Goal: Task Accomplishment & Management: Manage account settings

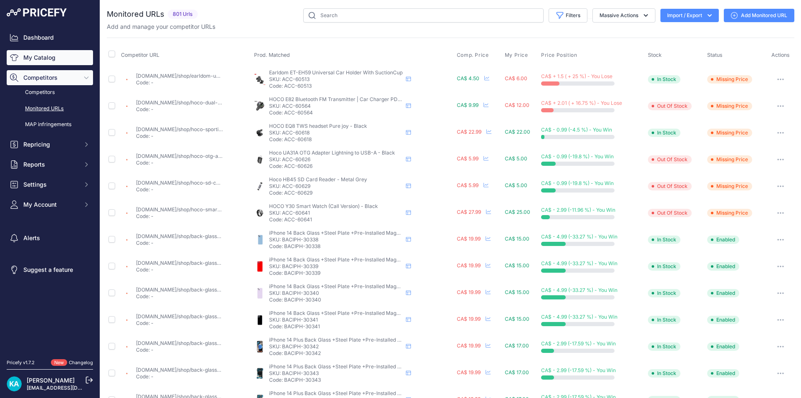
click at [45, 53] on link "My Catalog" at bounding box center [50, 57] width 86 height 15
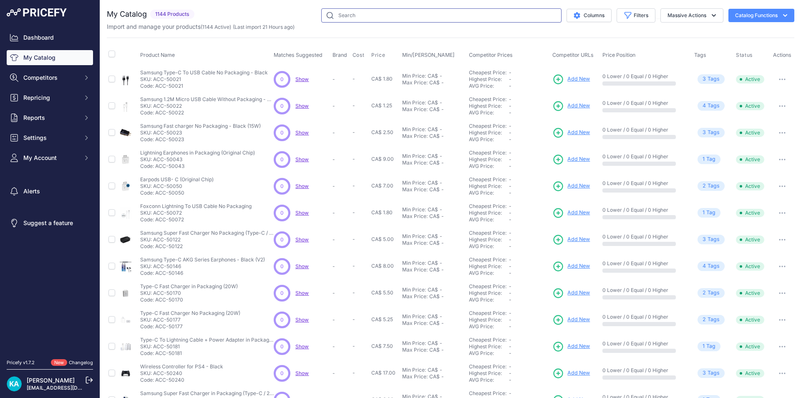
click at [357, 15] on input "text" at bounding box center [441, 15] width 240 height 14
paste input "SP-IPH-316"
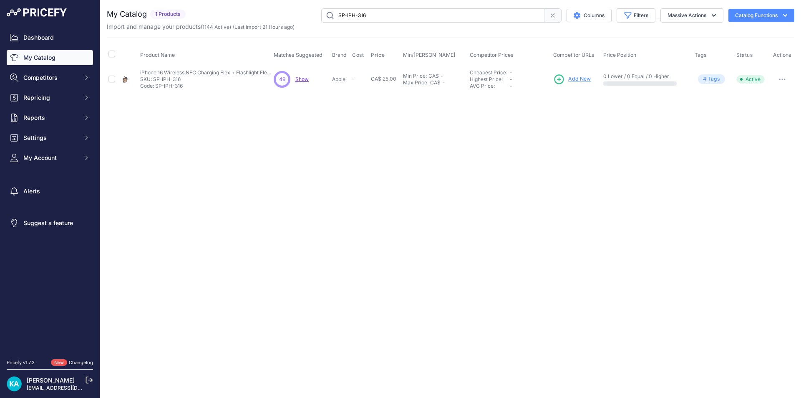
drag, startPoint x: 303, startPoint y: 164, endPoint x: 237, endPoint y: 147, distance: 68.2
click at [303, 164] on div "Close You are not connected to the internet." at bounding box center [450, 199] width 701 height 398
drag, startPoint x: 373, startPoint y: 17, endPoint x: 318, endPoint y: 15, distance: 55.9
click at [319, 15] on div "SP-IPH-316 Columns Filters Status All Status Only Enabled Only Disabled" at bounding box center [491, 15] width 605 height 14
paste input "7"
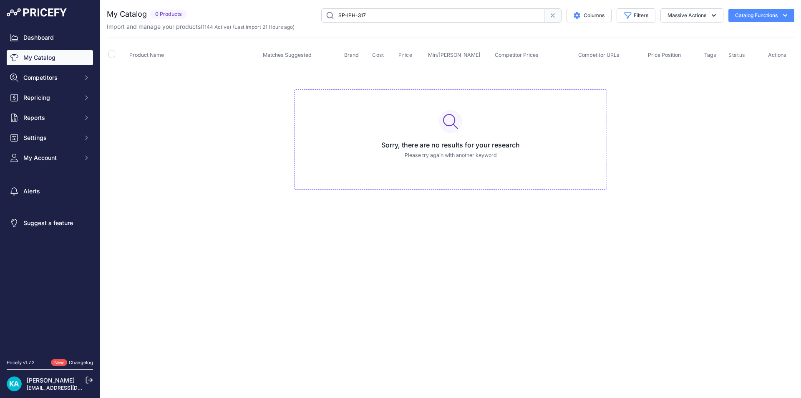
click at [338, 15] on input "SP-IPH-317" at bounding box center [432, 15] width 223 height 14
drag, startPoint x: 368, startPoint y: 15, endPoint x: 325, endPoint y: 12, distance: 42.6
click at [328, 13] on input "SP-IPH-317" at bounding box center [432, 15] width 223 height 14
paste input "8"
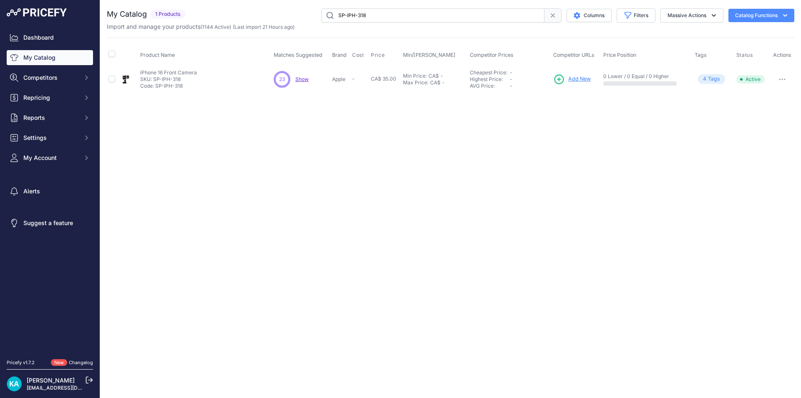
drag, startPoint x: 368, startPoint y: 17, endPoint x: 287, endPoint y: 17, distance: 81.4
click at [287, 17] on div "SP-IPH-318 Columns Filters Status All Status Only Enabled Only Disabled" at bounding box center [491, 15] width 605 height 14
paste input "23"
drag, startPoint x: 378, startPoint y: 14, endPoint x: 289, endPoint y: 13, distance: 88.5
click at [291, 13] on div "SP-IPH-323 Columns Filters Status All Status Only Enabled Only Disabled" at bounding box center [491, 15] width 605 height 14
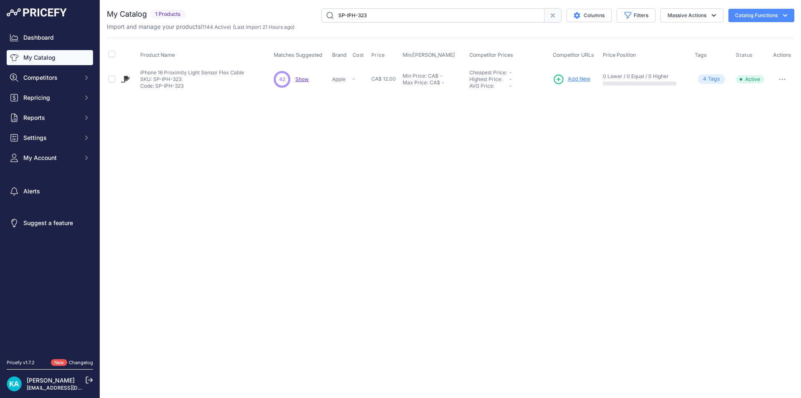
paste input "3"
type input "SP-IPH-333"
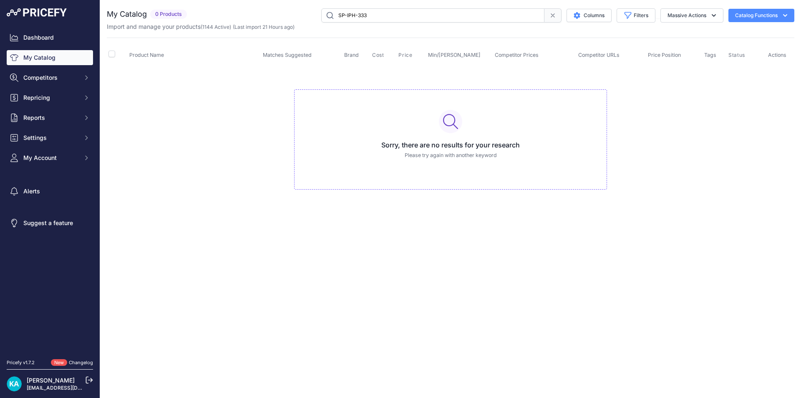
click at [338, 13] on input "SP-IPH-333" at bounding box center [432, 15] width 223 height 14
click at [383, 15] on input "SP-IPH-333" at bounding box center [432, 15] width 223 height 14
click at [43, 59] on link "My Catalog" at bounding box center [50, 57] width 86 height 15
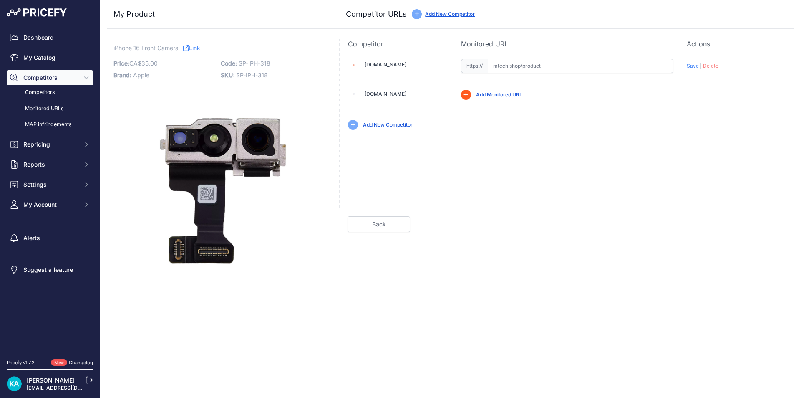
click at [502, 66] on input "text" at bounding box center [581, 66] width 186 height 14
paste input "SP-IPH-318"
type input "SP-IPH-318"
drag, startPoint x: 547, startPoint y: 69, endPoint x: 459, endPoint y: 63, distance: 87.9
click at [454, 68] on div "Mtech.shop SP-IPH-318 Valid" at bounding box center [567, 93] width 455 height 89
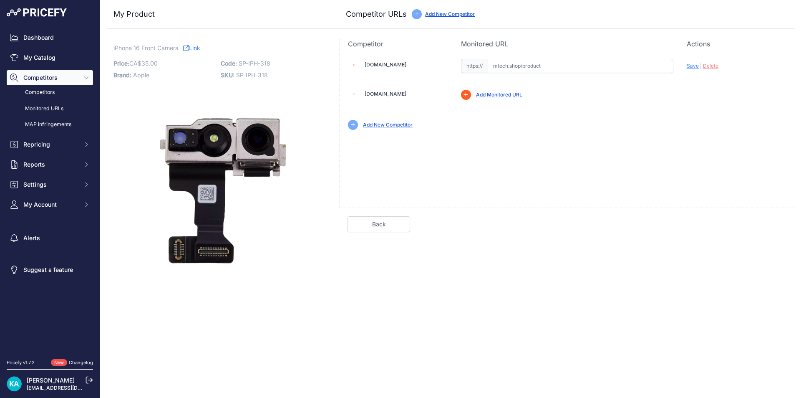
click at [494, 68] on input "text" at bounding box center [581, 66] width 186 height 14
paste input "https://mtech.shop/shop/front-camera-compatible-for-iphone-16/"
drag, startPoint x: 536, startPoint y: 138, endPoint x: 554, endPoint y: 130, distance: 19.6
click at [547, 133] on div "Mtech.shop Valid Invalid |" at bounding box center [567, 93] width 455 height 89
click at [688, 66] on span "Save" at bounding box center [693, 66] width 12 height 6
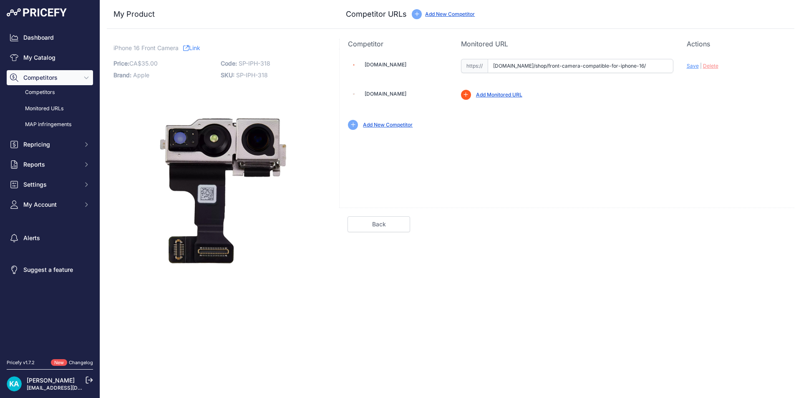
type input "https://mtech.shop/shop/front-camera-compatible-for-iphone-16/?prirule_jdsnikfk…"
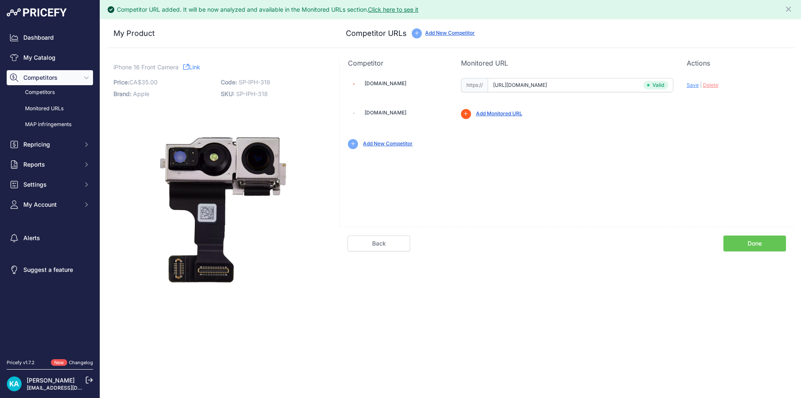
click at [734, 240] on link "Done" at bounding box center [755, 243] width 63 height 16
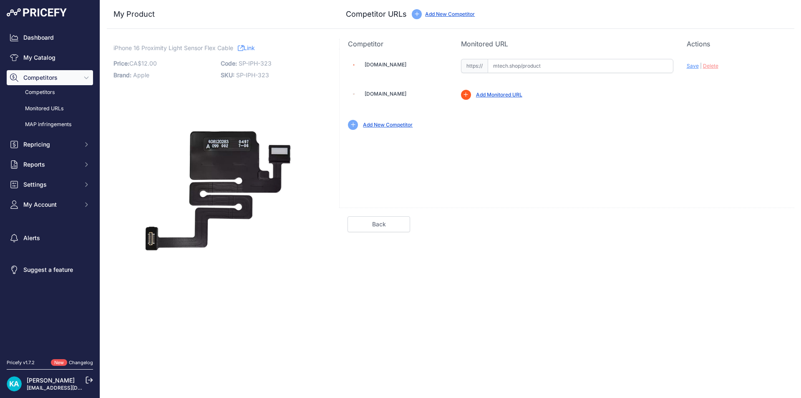
click at [490, 64] on input "text" at bounding box center [581, 66] width 186 height 14
paste input "https://mtech.shop/shop/proximity-light-sensor-flex-cable-compatible-for-iphone…"
drag, startPoint x: 650, startPoint y: 118, endPoint x: 681, endPoint y: 102, distance: 35.1
click at [651, 118] on div "Add New Competitor" at bounding box center [567, 121] width 438 height 17
click at [694, 66] on span "Save" at bounding box center [693, 66] width 12 height 6
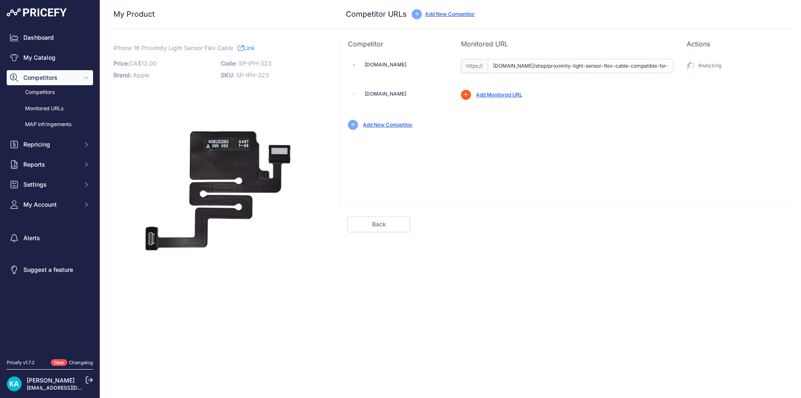
type input "https://mtech.shop/shop/proximity-light-sensor-flex-cable-compatible-for-iphone…"
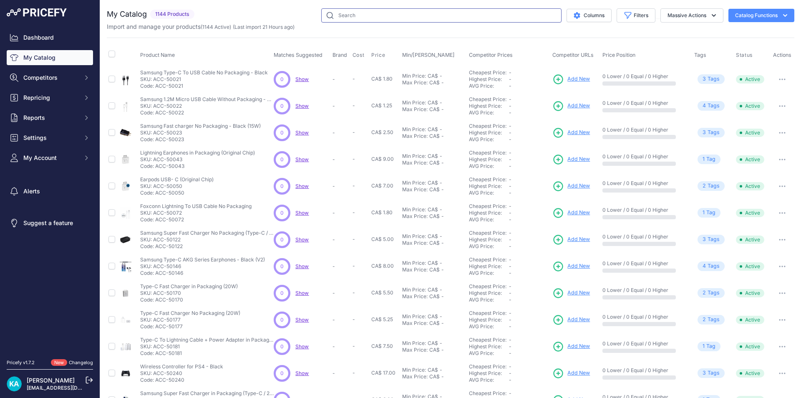
click at [354, 18] on input "text" at bounding box center [441, 15] width 240 height 14
paste input "SP-IPH-333"
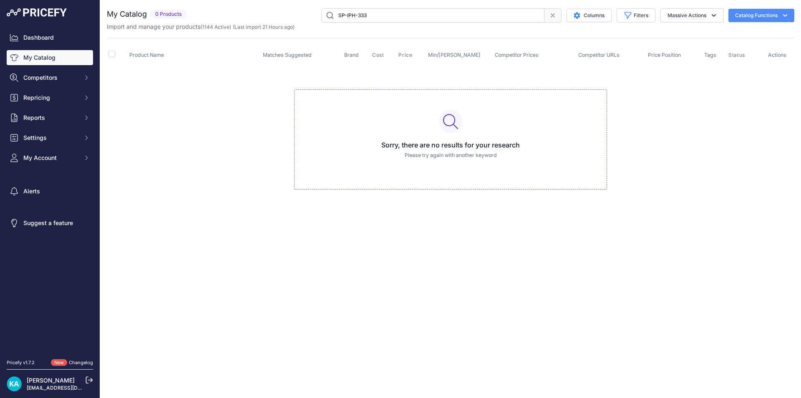
click at [337, 15] on input "SP-IPH-333" at bounding box center [432, 15] width 223 height 14
click at [371, 13] on input "SP-IPH-333" at bounding box center [432, 15] width 223 height 14
click at [362, 11] on input "SP-IPH-333" at bounding box center [432, 15] width 223 height 14
drag, startPoint x: 363, startPoint y: 11, endPoint x: 348, endPoint y: 13, distance: 15.1
click at [348, 13] on input "SP-IPH-333" at bounding box center [432, 15] width 223 height 14
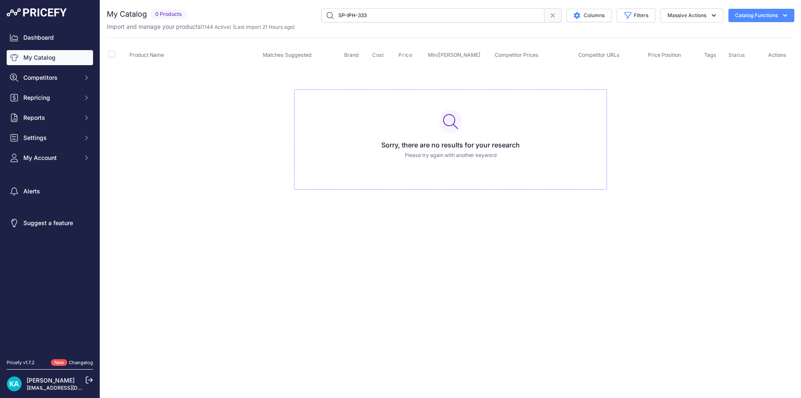
paste input "SP-IPH-337"
drag, startPoint x: 390, startPoint y: 18, endPoint x: 323, endPoint y: 18, distance: 66.3
click at [323, 18] on input "SP-ISP-IPH-3373" at bounding box center [432, 15] width 223 height 14
paste input "PH-337"
type input "SP-IPH-337"
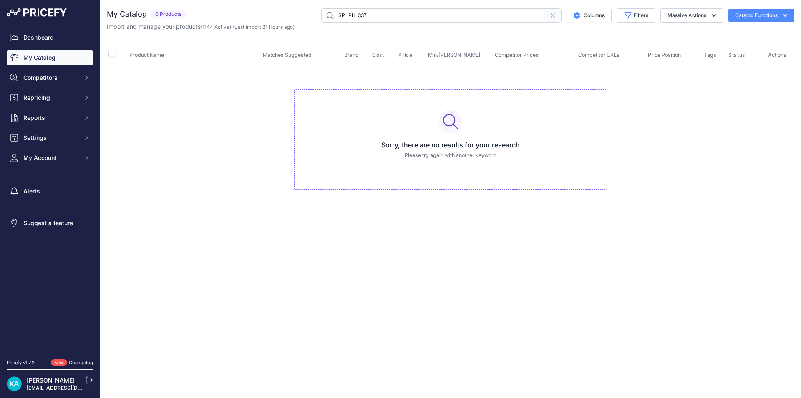
click at [418, 20] on input "SP-IPH-337" at bounding box center [432, 15] width 223 height 14
click at [42, 57] on link "My Catalog" at bounding box center [50, 57] width 86 height 15
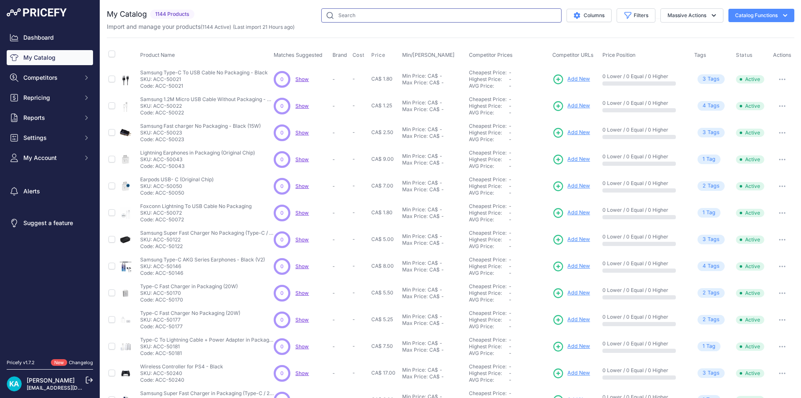
click at [371, 10] on input "text" at bounding box center [441, 15] width 240 height 14
paste input "SP-IPH-337"
type input "SP-IPH-337"
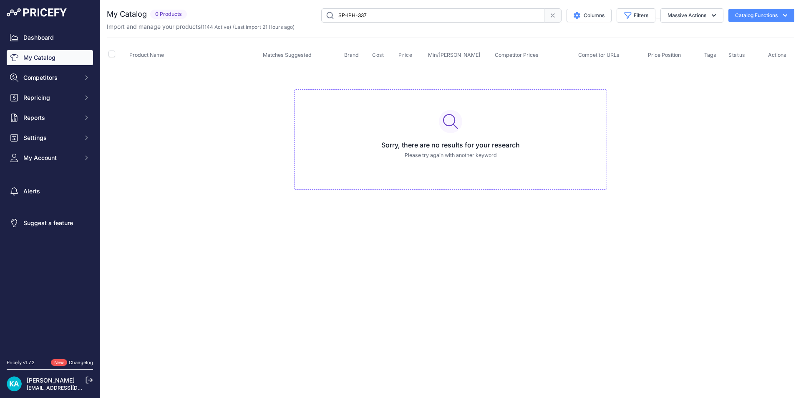
drag, startPoint x: 369, startPoint y: 10, endPoint x: 271, endPoint y: 19, distance: 98.1
click at [264, 25] on div "My Catalog 0 Products" at bounding box center [451, 19] width 688 height 23
drag, startPoint x: 379, startPoint y: 12, endPoint x: 302, endPoint y: 22, distance: 77.4
click at [304, 21] on div "sp-iph-337 Columns Filters Status All Status Only Enabled Only Disabled" at bounding box center [492, 15] width 604 height 14
paste input "SP-IPH-343"
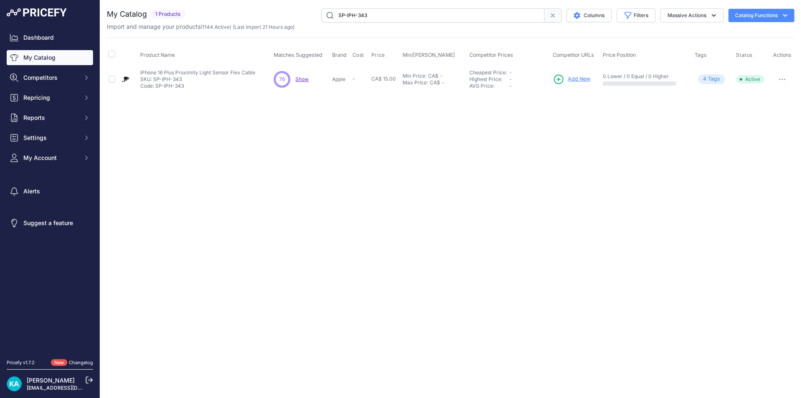
click at [43, 65] on link "My Catalog" at bounding box center [50, 57] width 86 height 15
drag, startPoint x: 386, startPoint y: 16, endPoint x: 270, endPoint y: 20, distance: 116.1
click at [270, 20] on div "SP-IPH-343 Columns Filters Status All Status Only Enabled Only Disabled" at bounding box center [491, 15] width 605 height 14
paste input "4"
type input "SP-IPH-344"
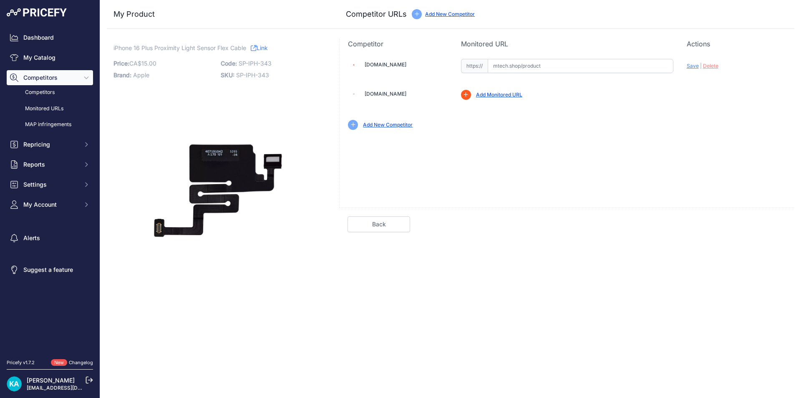
click at [500, 65] on input "text" at bounding box center [581, 66] width 186 height 14
paste input "[URL][DOMAIN_NAME]"
drag, startPoint x: 610, startPoint y: 144, endPoint x: 671, endPoint y: 88, distance: 82.7
click at [615, 141] on div "[DOMAIN_NAME] Valid Invalid Save | Delete" at bounding box center [566, 128] width 455 height 159
click at [692, 64] on span "Save" at bounding box center [693, 66] width 12 height 6
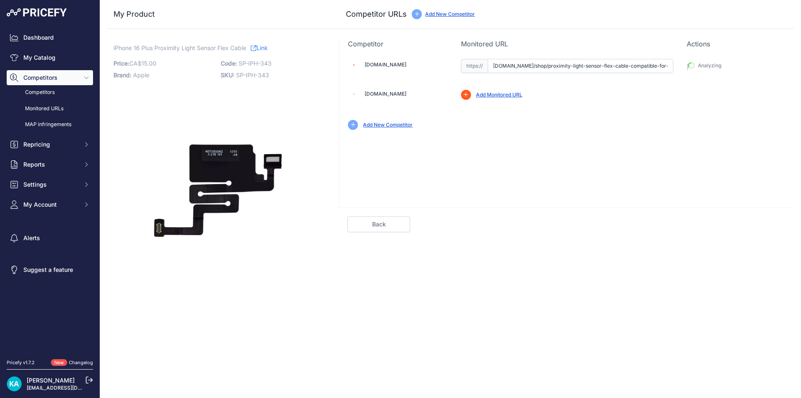
type input "[URL][DOMAIN_NAME]"
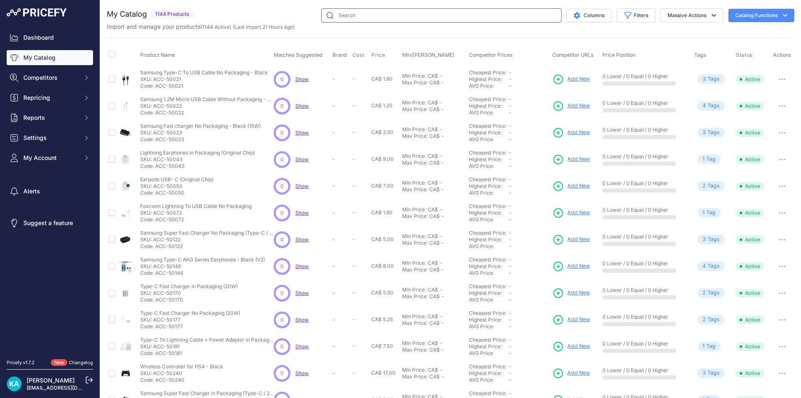
click at [355, 14] on input "text" at bounding box center [441, 15] width 240 height 14
paste input "SP-IPH-344"
type input "SP-IPH-344"
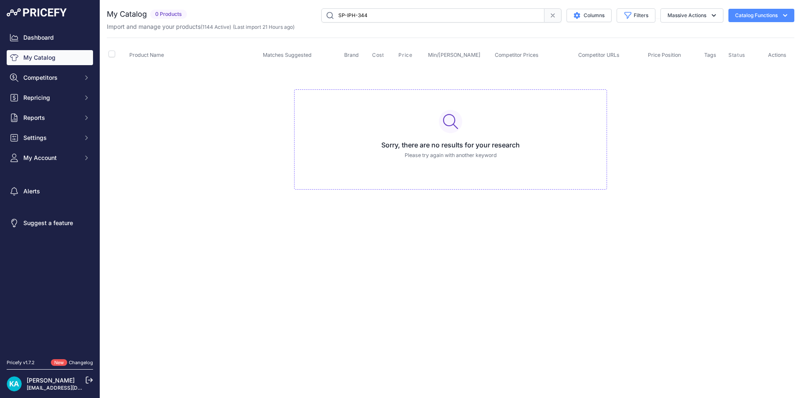
click at [369, 17] on input "SP-IPH-344" at bounding box center [432, 15] width 223 height 14
drag, startPoint x: 369, startPoint y: 16, endPoint x: 337, endPoint y: 16, distance: 31.7
click at [337, 16] on input "SP-IPH-344" at bounding box center [432, 15] width 223 height 14
paste input "7"
drag, startPoint x: 372, startPoint y: 34, endPoint x: 391, endPoint y: 34, distance: 18.8
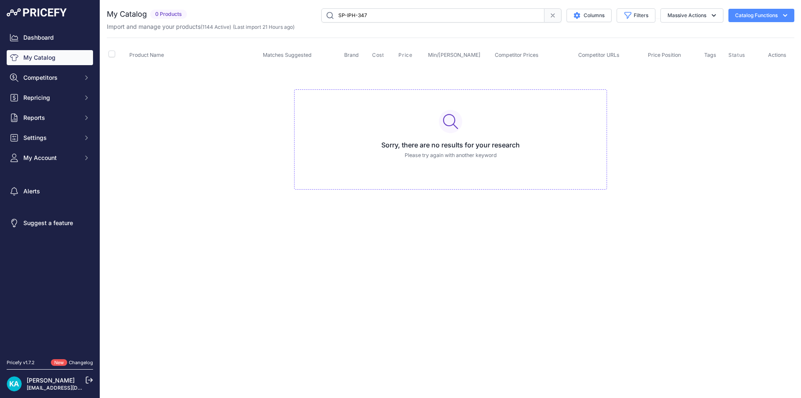
click at [373, 34] on div "My Catalog 0 Products" at bounding box center [451, 107] width 688 height 198
click at [412, 13] on input "SP-IPH-347" at bounding box center [432, 15] width 223 height 14
click at [406, 20] on input "SP-IPH-347" at bounding box center [432, 15] width 223 height 14
drag, startPoint x: 318, startPoint y: 16, endPoint x: 258, endPoint y: 17, distance: 59.7
click at [258, 17] on div "SP-IPH-347 Columns Filters Status All Status Only Enabled Only Disabled" at bounding box center [492, 15] width 604 height 14
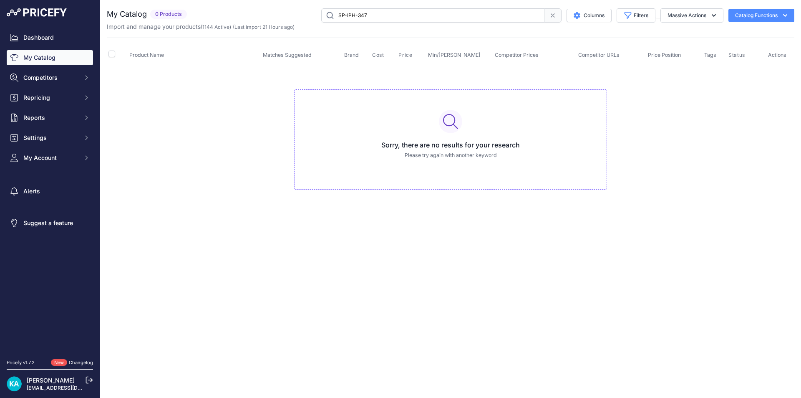
paste input "52"
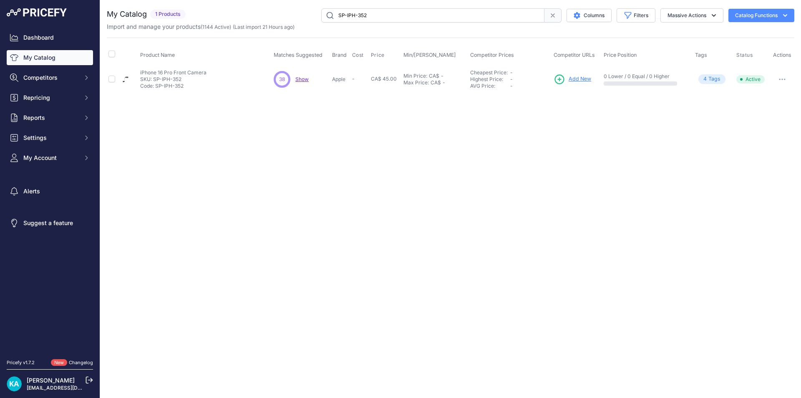
click at [364, 20] on input "SP-IPH-352" at bounding box center [432, 15] width 223 height 14
type input "SP-IPH-357"
click at [569, 78] on span "Add New" at bounding box center [579, 79] width 23 height 8
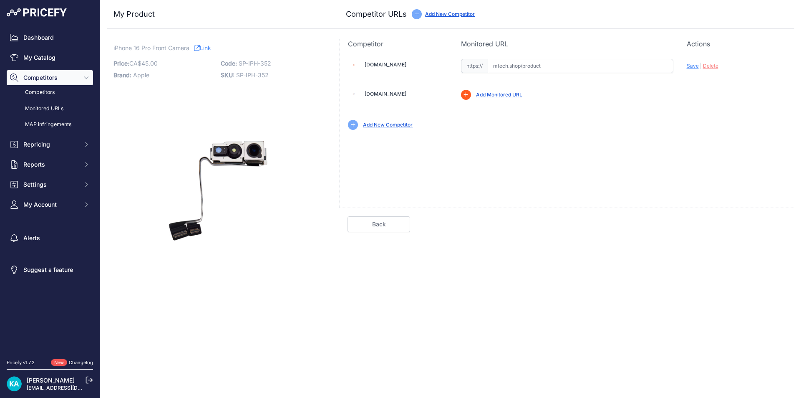
click at [498, 61] on input "text" at bounding box center [581, 66] width 186 height 14
paste input "[URL][DOMAIN_NAME]"
drag, startPoint x: 550, startPoint y: 138, endPoint x: 585, endPoint y: 139, distance: 34.2
click at [577, 140] on div "[DOMAIN_NAME] Valid Invalid Save | Delete" at bounding box center [566, 128] width 455 height 159
click at [691, 66] on span "Save" at bounding box center [693, 66] width 12 height 6
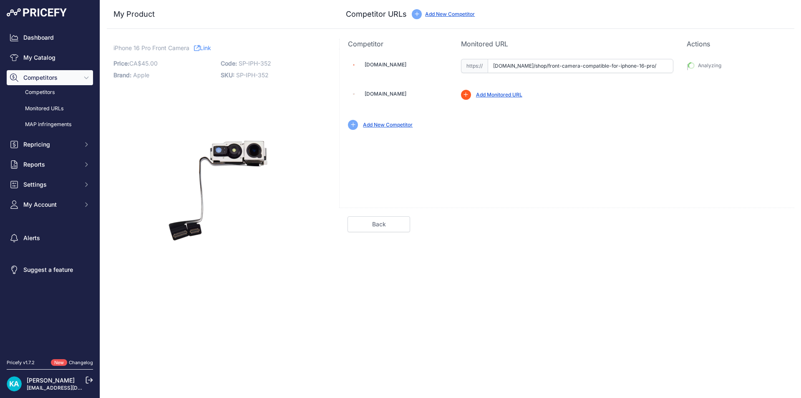
type input "[URL][DOMAIN_NAME]"
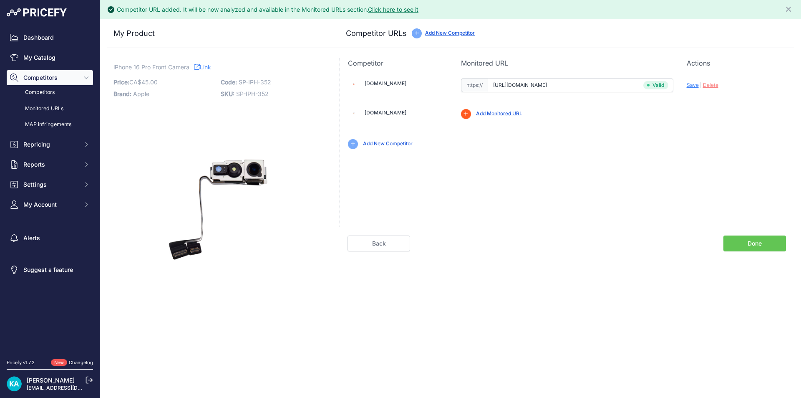
click at [733, 245] on link "Done" at bounding box center [755, 243] width 63 height 16
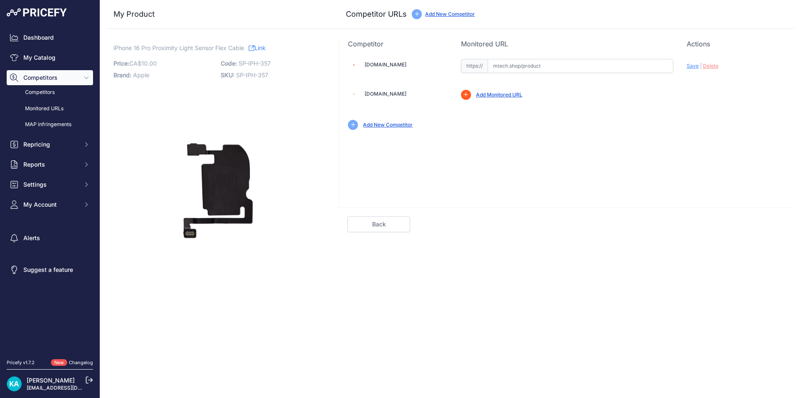
click at [505, 68] on input "text" at bounding box center [581, 66] width 186 height 14
paste input "https://mtech.shop/shop/proximity-light-sensor-flex-cable-compatible-for-iphone…"
drag, startPoint x: 571, startPoint y: 139, endPoint x: 695, endPoint y: 84, distance: 135.1
click at [592, 134] on div "Mtech.shop Valid Invalid Save | Delete" at bounding box center [566, 128] width 455 height 159
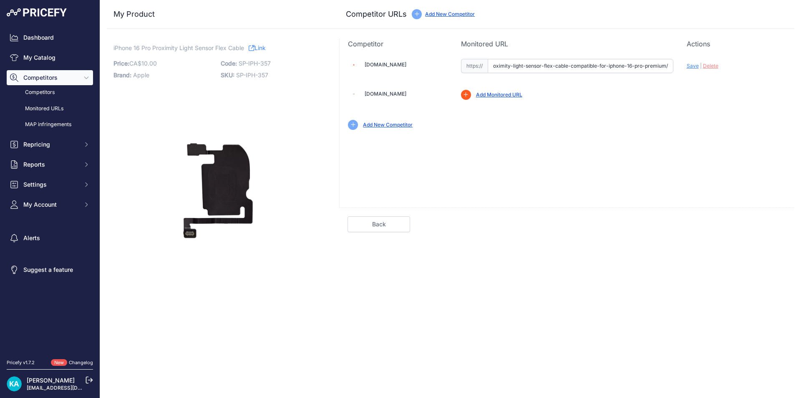
scroll to position [0, 0]
click at [694, 66] on span "Save" at bounding box center [693, 66] width 12 height 6
type input "[URL][DOMAIN_NAME]"
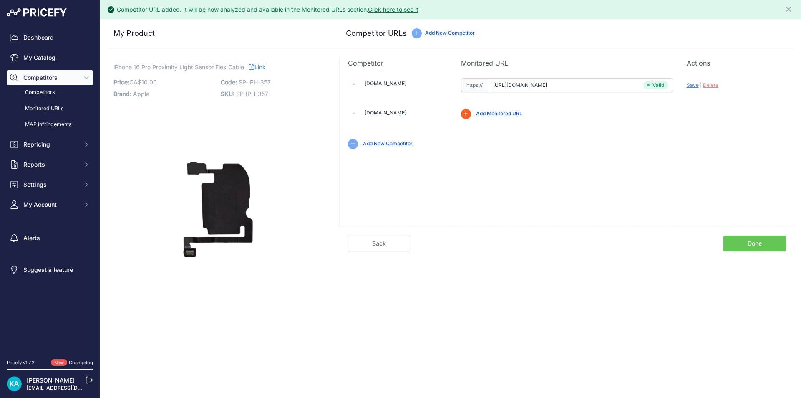
click at [739, 238] on link "Done" at bounding box center [755, 243] width 63 height 16
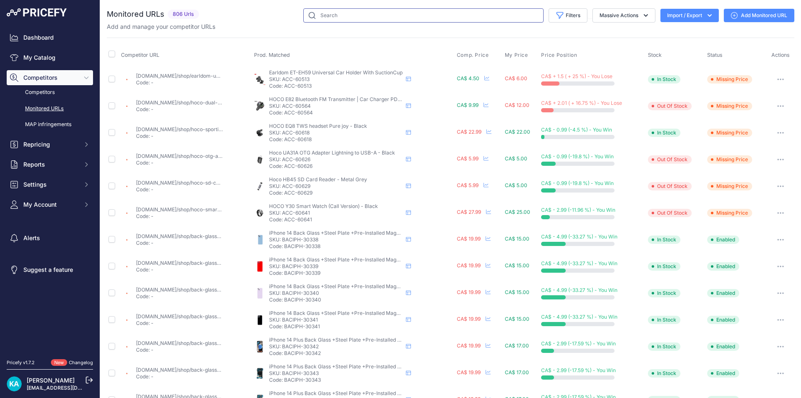
click at [322, 17] on input "text" at bounding box center [423, 15] width 240 height 14
paste input "https://mtech.shop/shop/proximity-light-sensor-flex-cable-compatible-for-iphone…"
type input "https://mtech.shop/shop/proximity-light-sensor-flex-cable-compatible-for-iphone…"
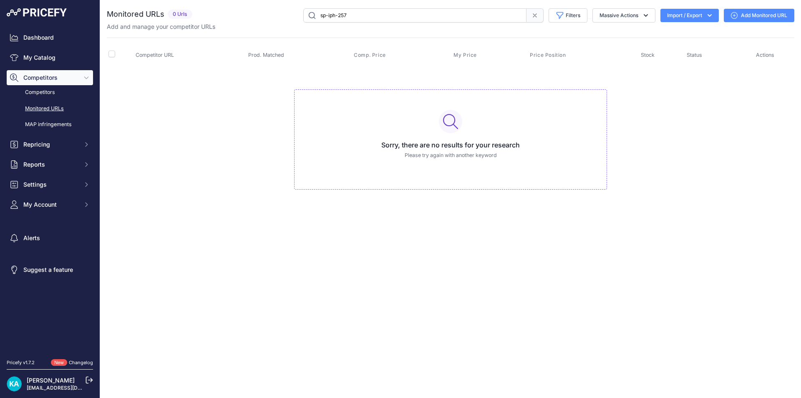
click at [340, 15] on input "sp-iph-257" at bounding box center [414, 15] width 223 height 14
type input "sp-iph-357"
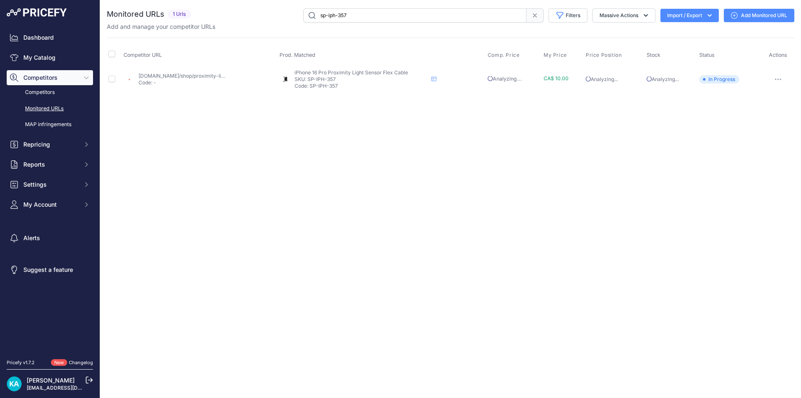
click at [194, 77] on link "mtech.shop/shop/proximity-light-sensor-flex-cable-compatible-for-iphone-16-pro-…" at bounding box center [287, 76] width 297 height 6
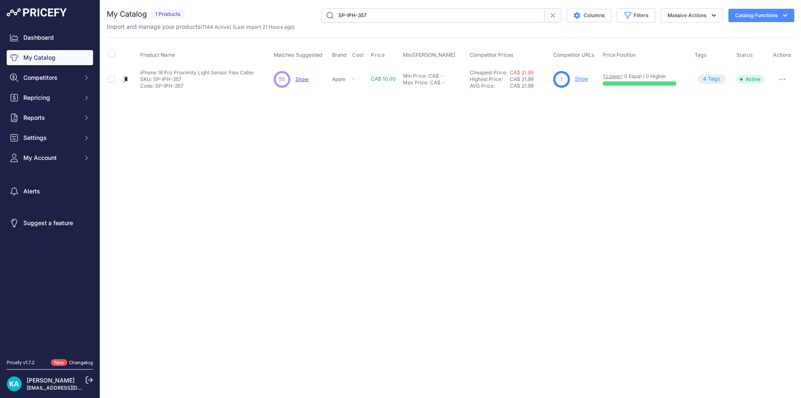
drag, startPoint x: 378, startPoint y: 17, endPoint x: 280, endPoint y: 12, distance: 98.2
click at [286, 12] on div "SP-IPH-357 Columns Filters Status All Status Only Enabled Only Disabled" at bounding box center [491, 15] width 605 height 14
paste input "6"
drag, startPoint x: 581, startPoint y: 81, endPoint x: 580, endPoint y: 95, distance: 13.4
click at [579, 95] on div "You are not connected to the internet. My Catalog" at bounding box center [451, 50] width 688 height 101
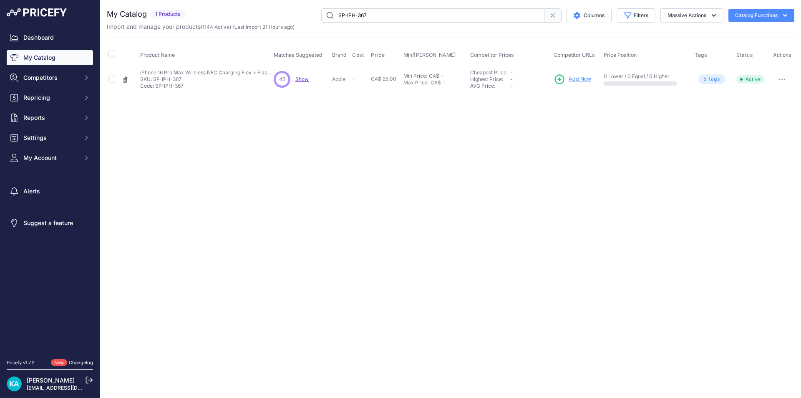
click at [590, 95] on div "You are not connected to the internet. My Catalog" at bounding box center [451, 50] width 688 height 101
click at [440, 171] on div "Close You are not connected to the internet." at bounding box center [450, 199] width 701 height 398
drag, startPoint x: 356, startPoint y: 15, endPoint x: 304, endPoint y: 20, distance: 52.4
click at [305, 20] on div "SP-IPH-367 Columns Filters Status All Status Only Enabled Only Disabled" at bounding box center [491, 15] width 605 height 14
paste input "8"
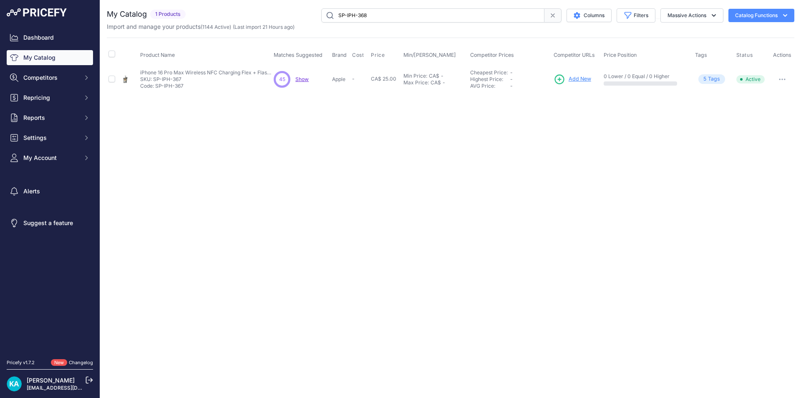
type input "SP-IPH-368"
click at [577, 78] on span "Add New" at bounding box center [580, 79] width 23 height 8
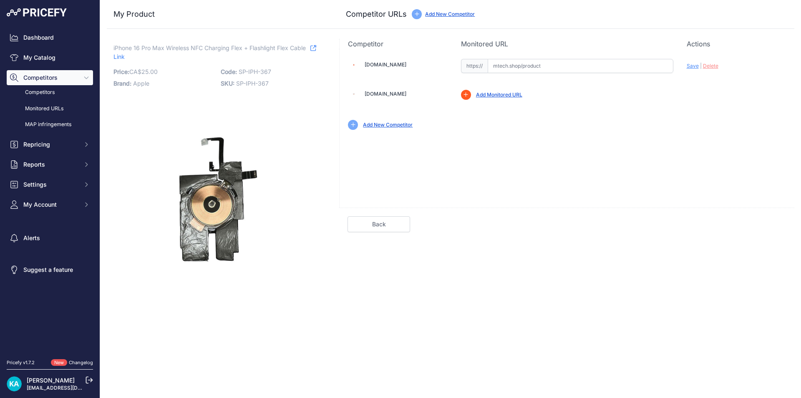
click at [525, 71] on input "text" at bounding box center [581, 66] width 186 height 14
paste input "https://mtech.shop/shop/nfc-wireless-charging-module-flex-with-flashlight-flex-…"
drag, startPoint x: 645, startPoint y: 118, endPoint x: 658, endPoint y: 114, distance: 13.7
click at [649, 118] on div "Add New Competitor" at bounding box center [567, 121] width 438 height 17
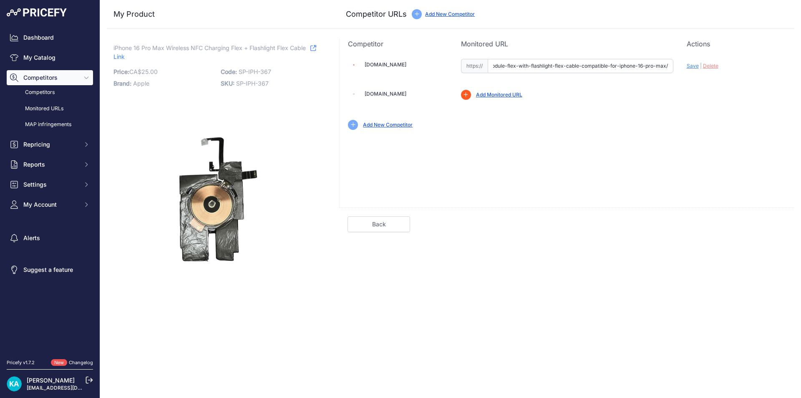
scroll to position [0, 0]
click at [691, 68] on span "Save" at bounding box center [693, 66] width 12 height 6
type input "https://mtech.shop/shop/nfc-wireless-charging-module-flex-with-flashlight-flex-…"
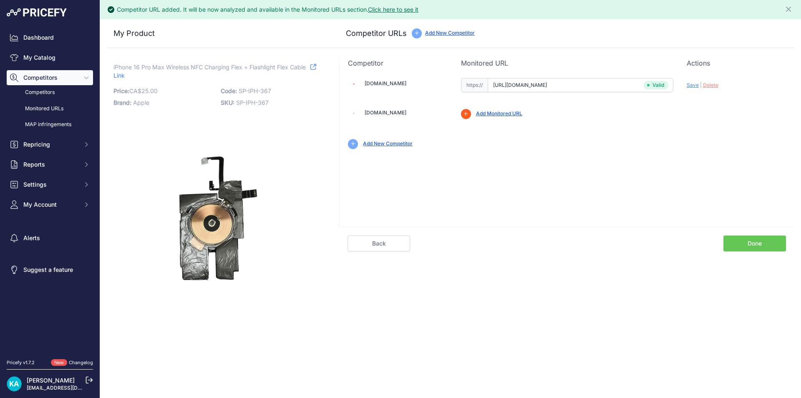
click at [754, 240] on link "Done" at bounding box center [755, 243] width 63 height 16
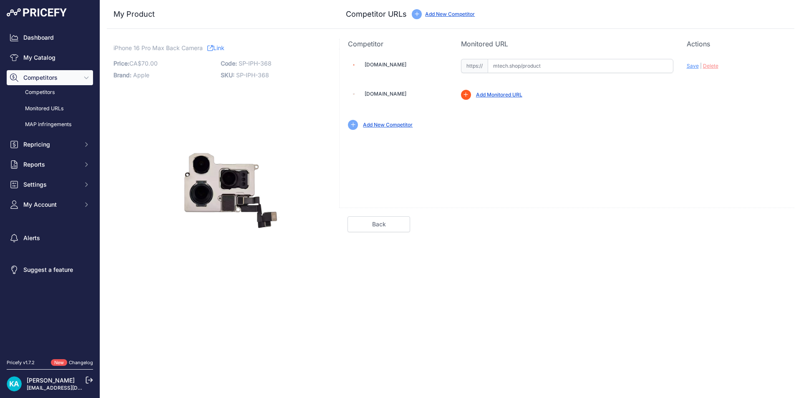
click at [498, 72] on input "text" at bounding box center [581, 66] width 186 height 14
paste input "[URL][DOMAIN_NAME]"
click at [692, 66] on span "Save" at bounding box center [693, 66] width 12 height 6
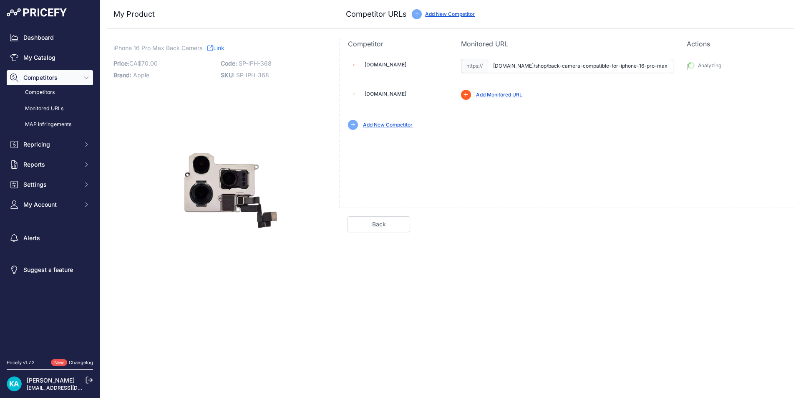
type input "[URL][DOMAIN_NAME]"
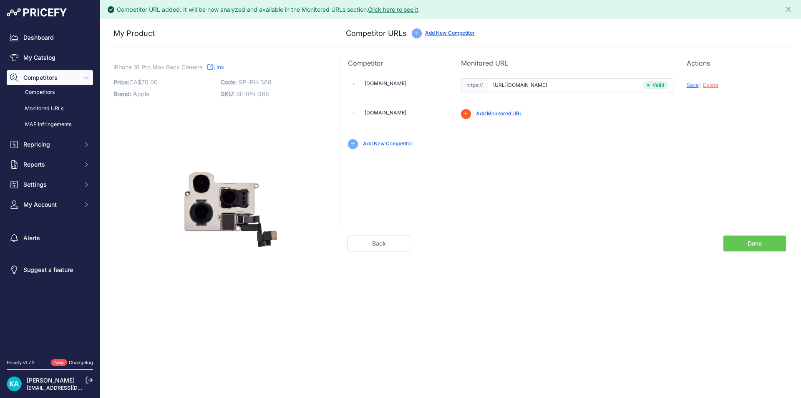
click at [777, 234] on div "Back Done" at bounding box center [566, 239] width 455 height 25
click at [765, 236] on link "Done" at bounding box center [755, 243] width 63 height 16
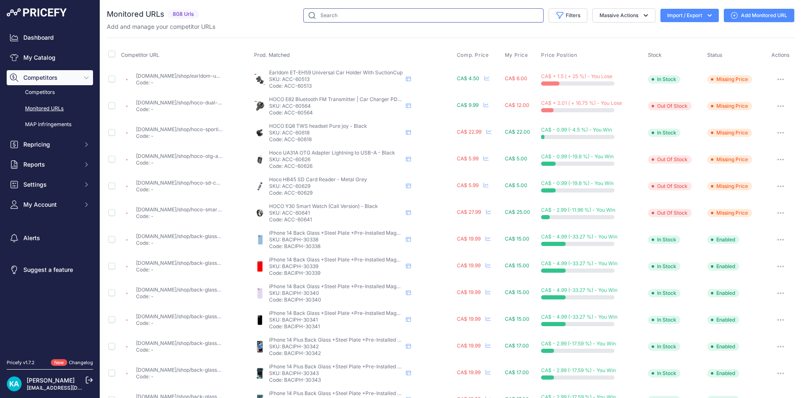
click at [319, 20] on input "text" at bounding box center [423, 15] width 240 height 14
paste input "https://mtech.shop/shop/back-camera-compatible-for-iphone-16-pro-max-premium/"
type input "https://mtech.shop/shop/back-camera-compatible-for-iphone-16-pro-max-premium/"
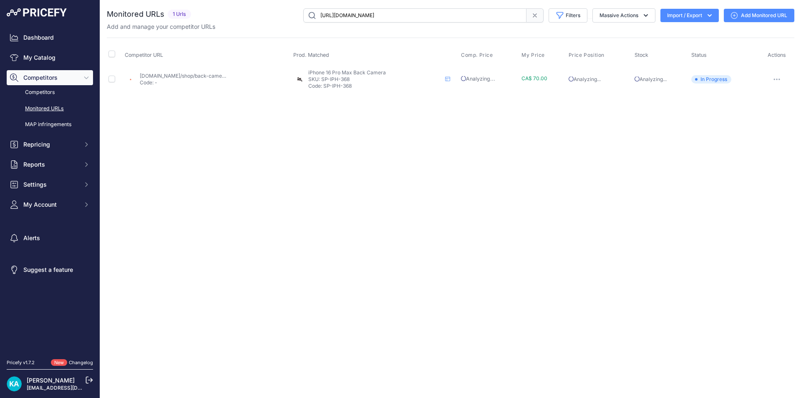
click at [533, 16] on icon at bounding box center [535, 15] width 7 height 7
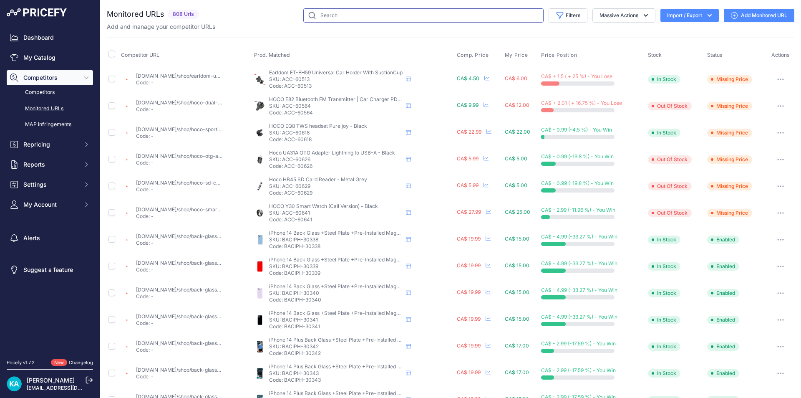
click at [339, 18] on input "text" at bounding box center [423, 15] width 240 height 14
paste input "SP-IPH-369"
type input "SP-IPH-369"
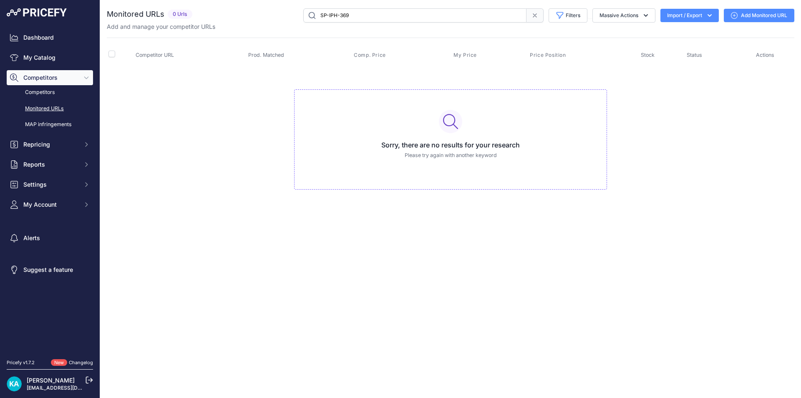
drag, startPoint x: 359, startPoint y: 22, endPoint x: 317, endPoint y: 18, distance: 41.9
click at [319, 18] on input "SP-IPH-369" at bounding box center [414, 15] width 223 height 14
click at [57, 52] on link "My Catalog" at bounding box center [50, 57] width 86 height 15
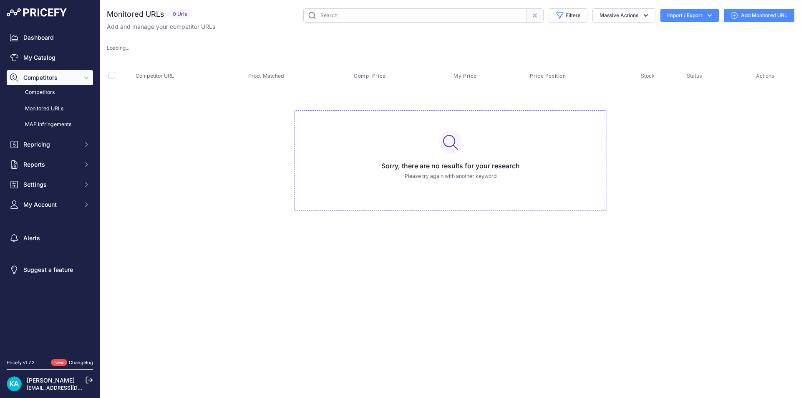
click at [328, 14] on input "text" at bounding box center [414, 15] width 223 height 14
paste input "SP-IPH-369"
type input "SP-IPH-369"
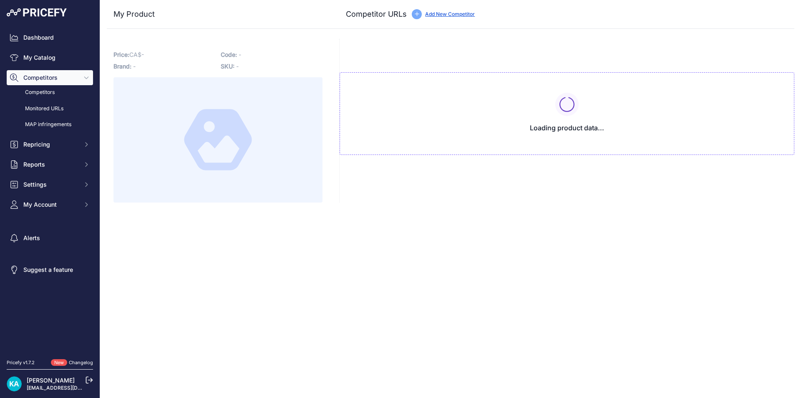
type input "[DOMAIN_NAME]/shop/back-camera-compatible-for-iphone-16-pro-max-premium/?prirul…"
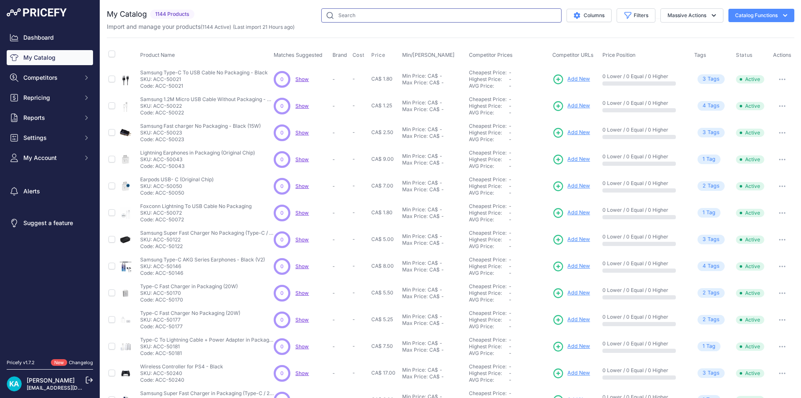
click at [354, 15] on input "text" at bounding box center [441, 15] width 240 height 14
paste input "SP-IPH-369"
type input "SP-IPH-369"
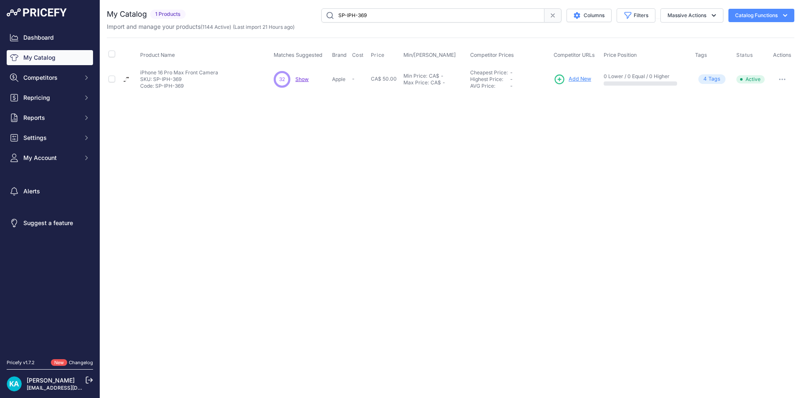
click at [273, 136] on div "Close You are not connected to the internet." at bounding box center [450, 199] width 701 height 398
click at [44, 37] on link "Dashboard" at bounding box center [50, 37] width 86 height 15
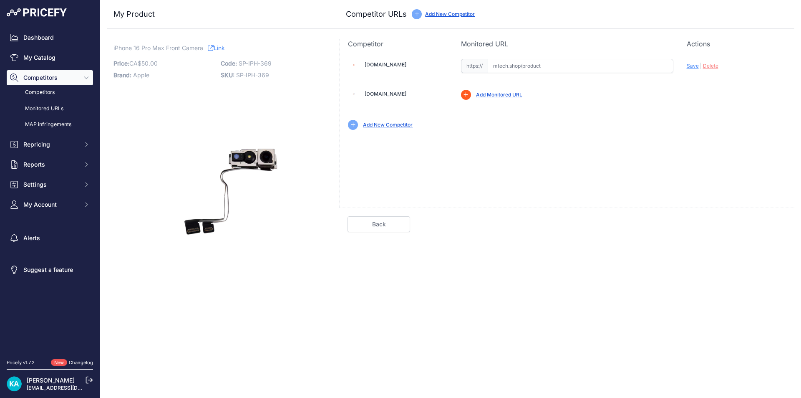
click at [510, 71] on input "text" at bounding box center [581, 66] width 186 height 14
paste input "[URL][DOMAIN_NAME]"
click at [690, 68] on span "Save" at bounding box center [693, 66] width 12 height 6
type input "[URL][DOMAIN_NAME]"
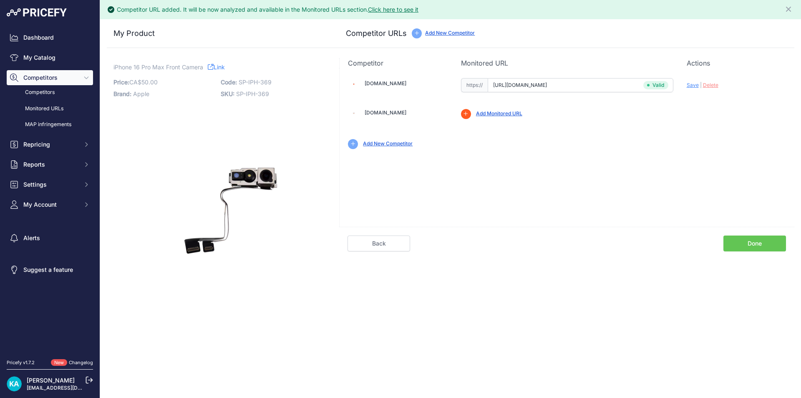
click at [776, 249] on link "Done" at bounding box center [755, 243] width 63 height 16
click at [745, 235] on link "Done" at bounding box center [755, 243] width 63 height 16
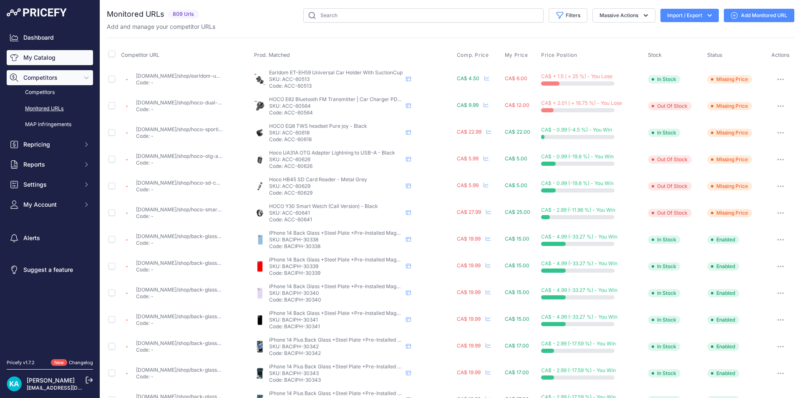
click at [12, 57] on icon "Sidebar" at bounding box center [14, 57] width 8 height 8
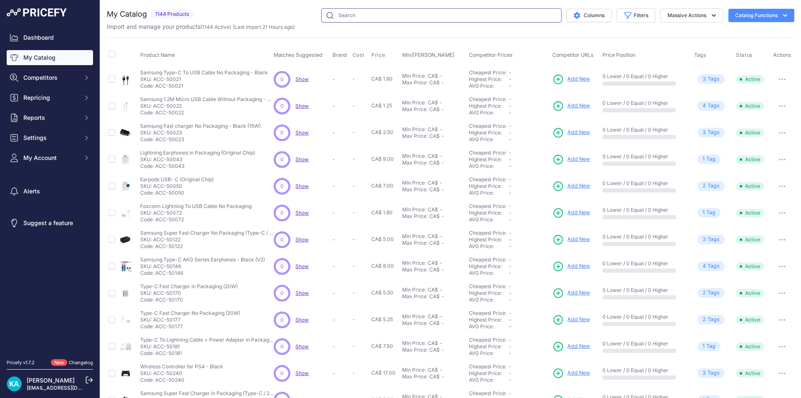
click at [327, 13] on input "text" at bounding box center [441, 15] width 240 height 14
paste input "https://mtech.shop/shop/front-camera-compatible-for-iphone-16-pro-max/"
type input "https://mtech.shop/shop/front-camera-compatible-for-iphone-16-pro-max/"
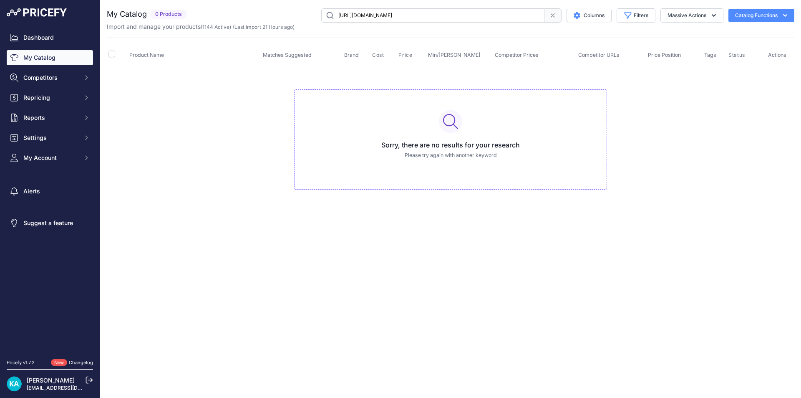
drag, startPoint x: 519, startPoint y: 10, endPoint x: 302, endPoint y: 9, distance: 217.8
click at [302, 9] on div "https://mtech.shop/shop/front-camera-compatible-for-iphone-16-pro-max/ Columns …" at bounding box center [492, 15] width 604 height 14
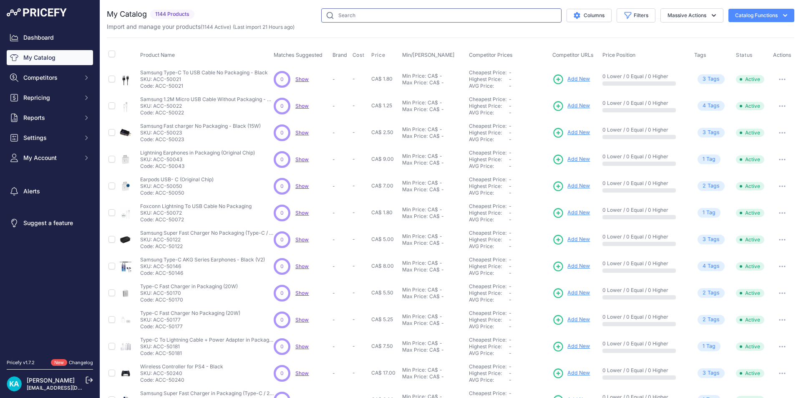
click at [358, 19] on input "text" at bounding box center [441, 15] width 240 height 14
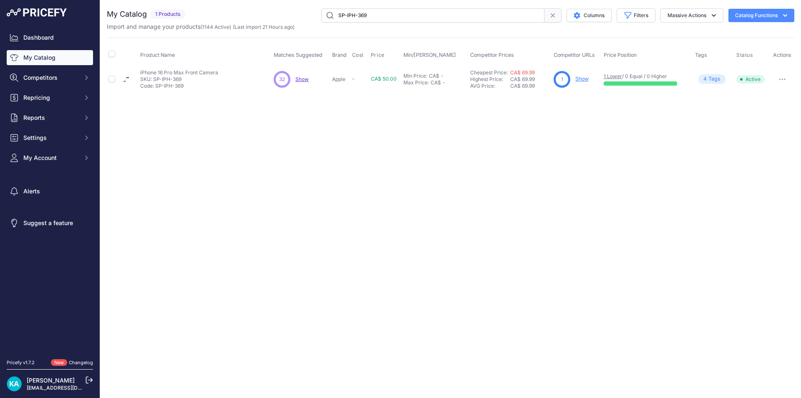
drag, startPoint x: 368, startPoint y: 17, endPoint x: 217, endPoint y: 18, distance: 151.0
click at [236, 18] on div "SP-IPH-369 Columns Filters Status All Status Only Enabled Only Disabled" at bounding box center [491, 15] width 605 height 14
paste input "74"
type input "SP-IPH-374"
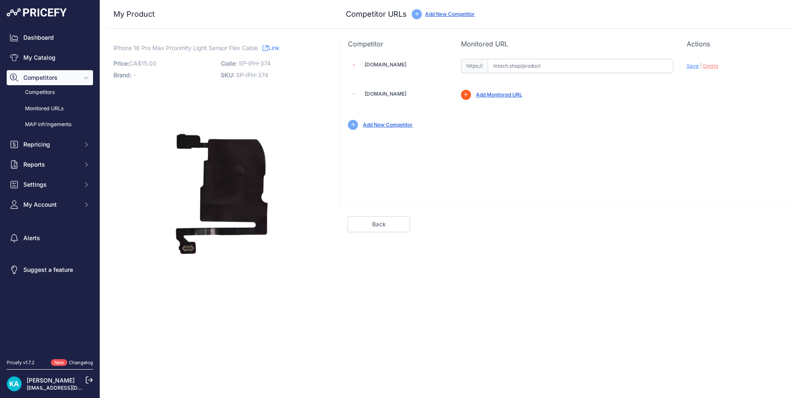
click at [495, 61] on input "text" at bounding box center [581, 66] width 186 height 14
paste input "[URL][DOMAIN_NAME]"
drag, startPoint x: 554, startPoint y: 126, endPoint x: 643, endPoint y: 82, distance: 99.3
click at [564, 126] on div "Add New Competitor" at bounding box center [567, 125] width 438 height 10
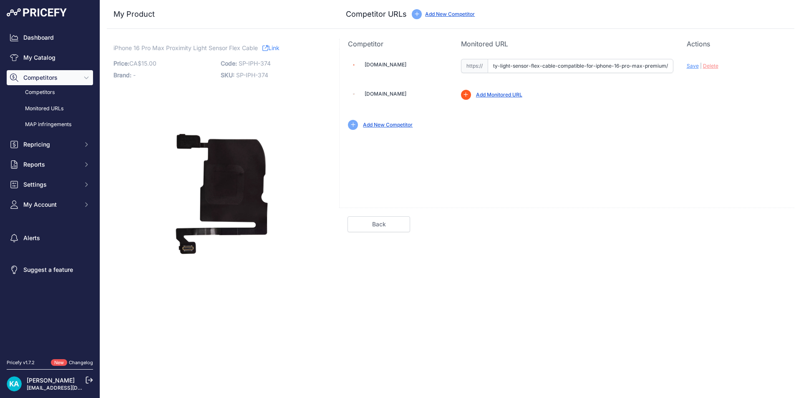
scroll to position [0, 0]
click at [687, 67] on span "Save" at bounding box center [693, 66] width 12 height 6
type input "[URL][DOMAIN_NAME]"
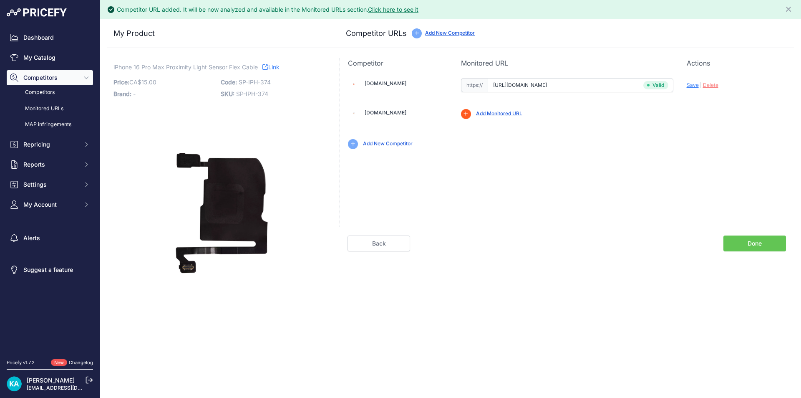
click at [752, 245] on link "Done" at bounding box center [755, 243] width 63 height 16
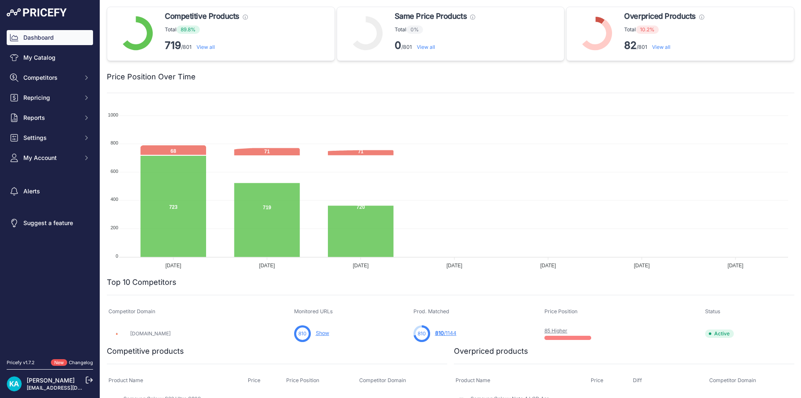
click at [48, 53] on link "My Catalog" at bounding box center [50, 57] width 86 height 15
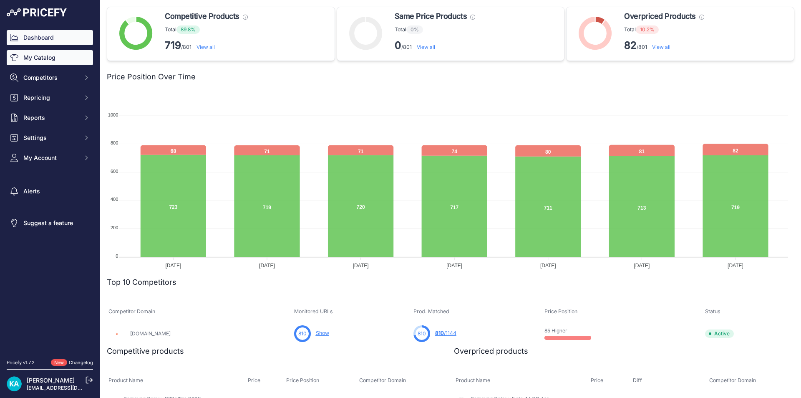
click at [60, 62] on link "My Catalog" at bounding box center [50, 57] width 86 height 15
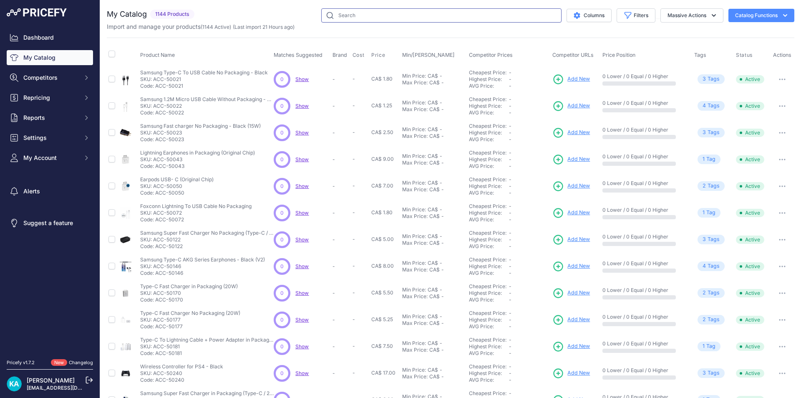
click at [330, 15] on input "text" at bounding box center [441, 15] width 240 height 14
paste input "SP-IPHXS-014"
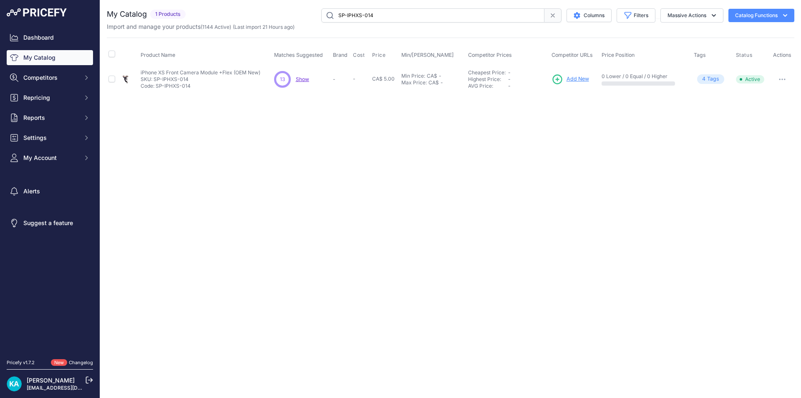
drag, startPoint x: 425, startPoint y: 158, endPoint x: 138, endPoint y: 154, distance: 287.1
click at [424, 158] on div "Close You are not connected to the internet." at bounding box center [450, 199] width 701 height 398
drag, startPoint x: 381, startPoint y: 18, endPoint x: 291, endPoint y: 15, distance: 90.2
click at [291, 15] on div "SP-IPHXS-014 Columns Filters Status All Status Only Enabled Only Disabled" at bounding box center [491, 15] width 605 height 14
paste input "LG-048"
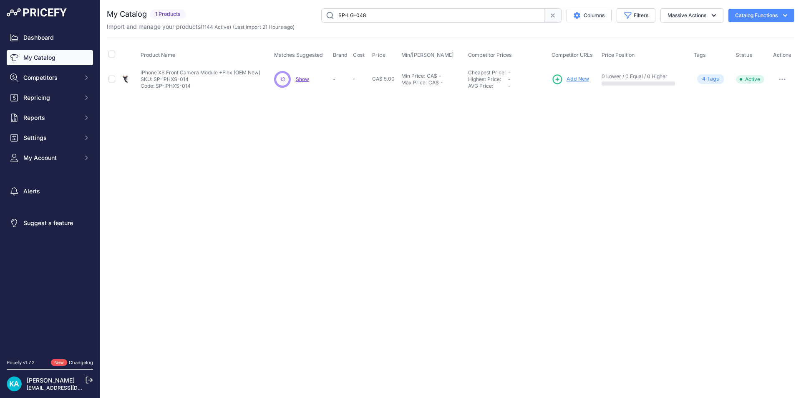
type input "SP-LG-048"
click at [571, 76] on span "Add New" at bounding box center [577, 79] width 23 height 8
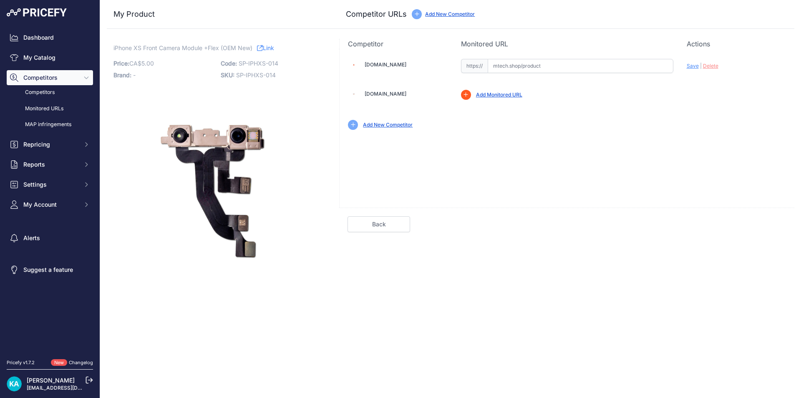
click at [515, 60] on input "text" at bounding box center [581, 66] width 186 height 14
paste input "[URL][DOMAIN_NAME]"
click at [693, 66] on span "Save" at bounding box center [693, 66] width 12 height 6
type input "[URL][DOMAIN_NAME]"
click at [751, 229] on link "Done" at bounding box center [755, 224] width 63 height 16
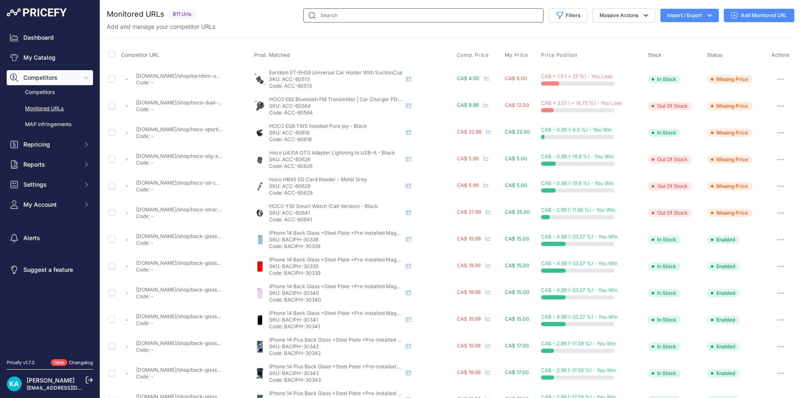
click at [343, 17] on input "text" at bounding box center [423, 15] width 240 height 14
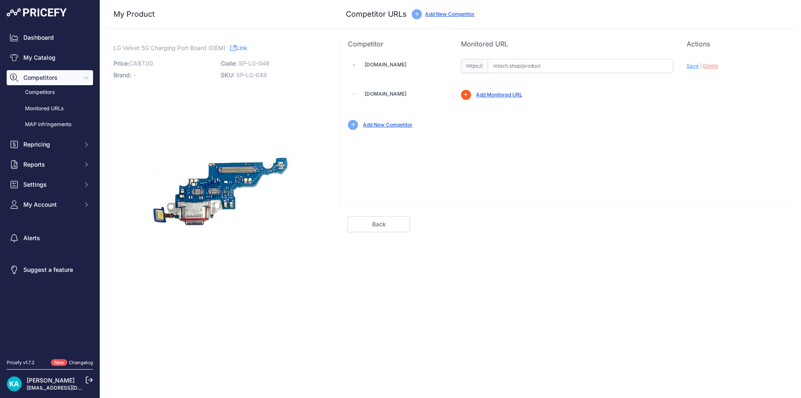
click at [500, 71] on input "text" at bounding box center [581, 66] width 186 height 14
paste input "[URL][DOMAIN_NAME]"
drag, startPoint x: 588, startPoint y: 119, endPoint x: 629, endPoint y: 87, distance: 52.0
click at [589, 119] on div "Add New Competitor" at bounding box center [567, 121] width 438 height 17
click at [693, 66] on span "Save" at bounding box center [693, 66] width 12 height 6
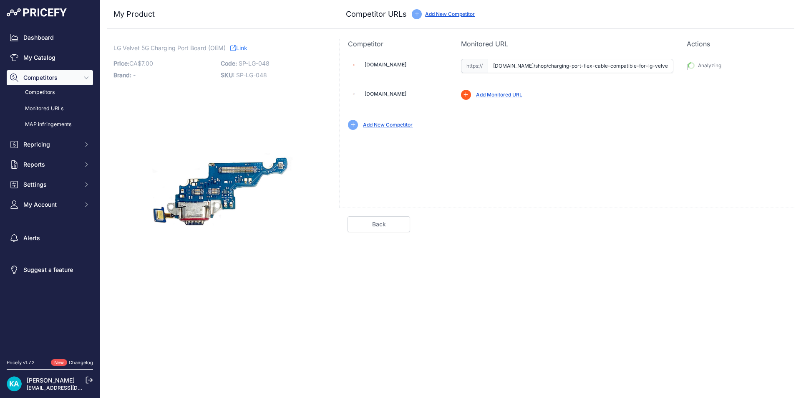
type input "[URL][DOMAIN_NAME]"
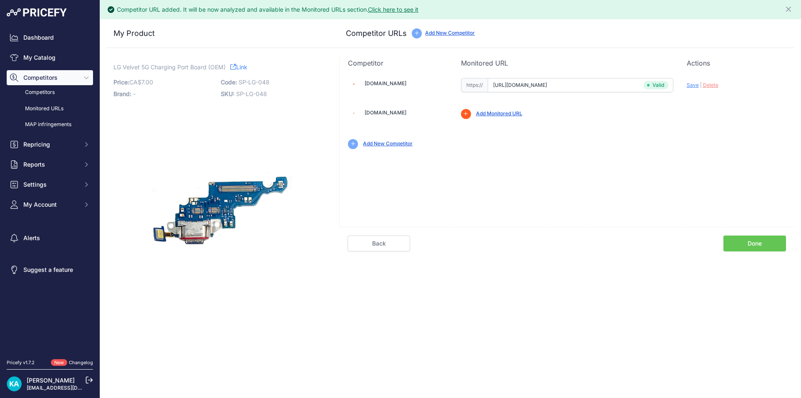
click at [744, 242] on link "Done" at bounding box center [755, 243] width 63 height 16
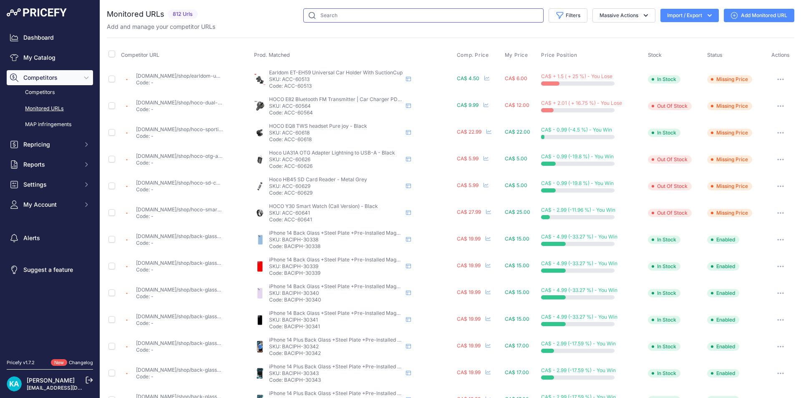
click at [340, 18] on input "text" at bounding box center [423, 15] width 240 height 14
paste input "SP-PAD-049"
type input "SP-PAD-049"
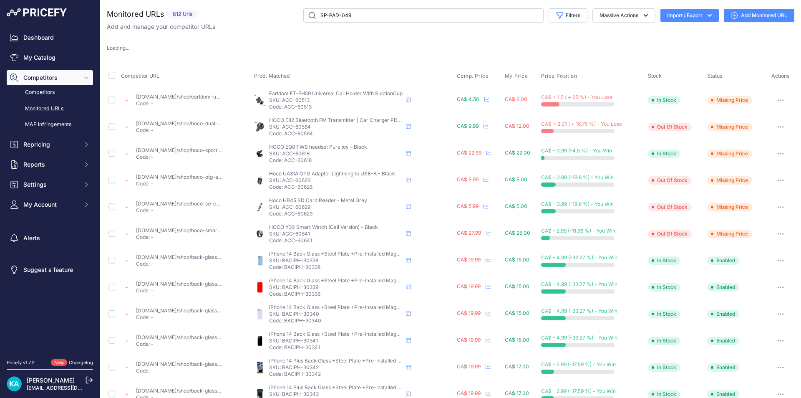
drag, startPoint x: 40, startPoint y: 52, endPoint x: 269, endPoint y: 54, distance: 228.2
click at [40, 53] on link "My Catalog" at bounding box center [50, 57] width 86 height 15
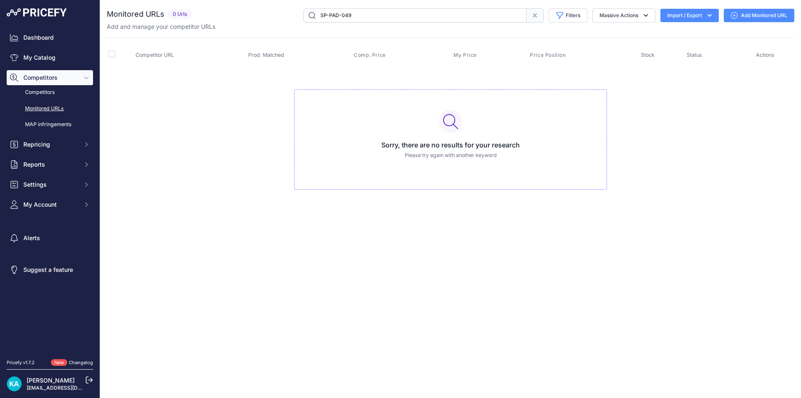
drag, startPoint x: 361, startPoint y: 14, endPoint x: 298, endPoint y: 14, distance: 63.0
click at [298, 14] on div "SP-PAD-049 Filters Saved Filters Set None Competitors Cheaper Than Me Competito…" at bounding box center [495, 15] width 599 height 14
paste input "SP-PAD-049"
type input "SP-PAD-049"
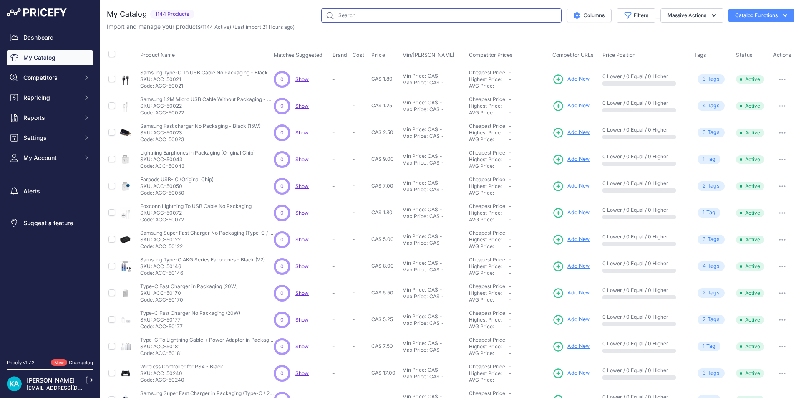
click at [353, 11] on input "text" at bounding box center [441, 15] width 240 height 14
paste input "SP-PAD-049"
type input "SP-PAD-049"
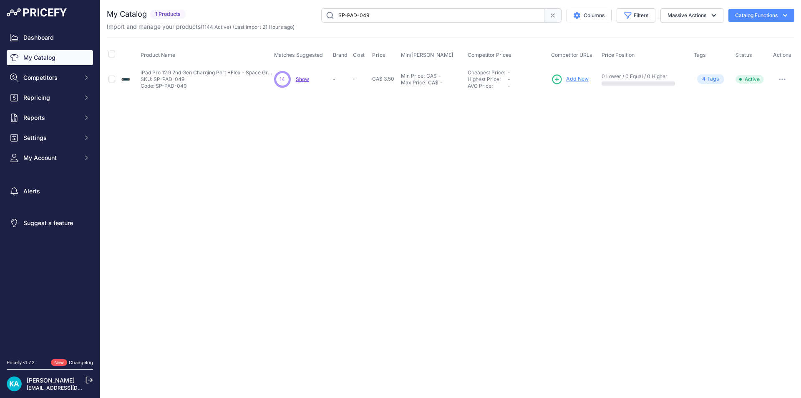
click at [566, 80] on link "Add New" at bounding box center [570, 79] width 38 height 12
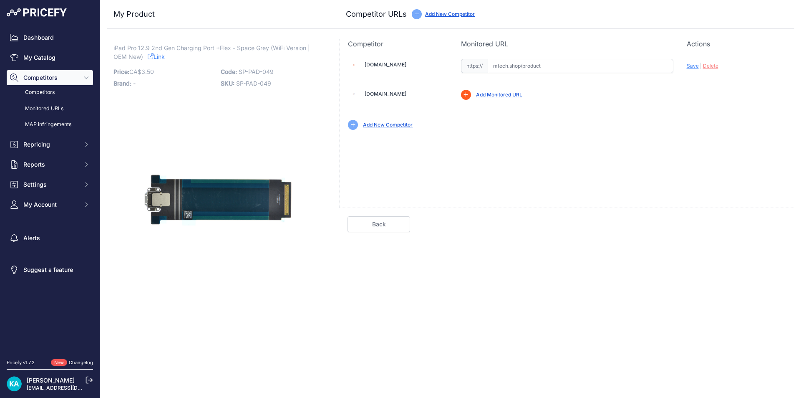
click at [514, 70] on input "text" at bounding box center [581, 66] width 186 height 14
paste input "[URL][DOMAIN_NAME]"
type input "[DOMAIN_NAME][URL]"
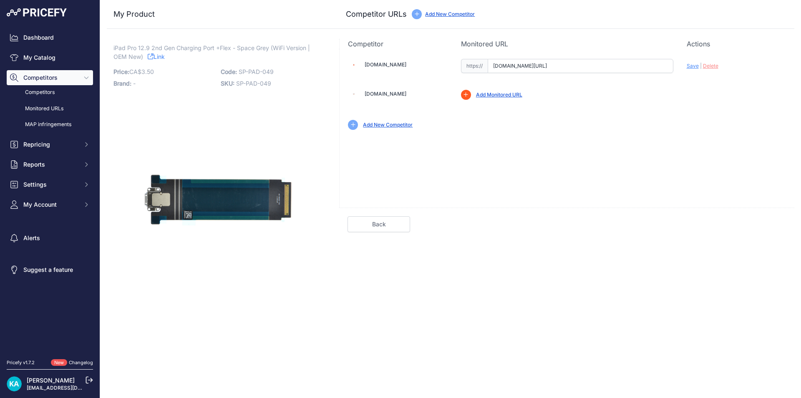
click at [689, 65] on span "Save" at bounding box center [693, 66] width 12 height 6
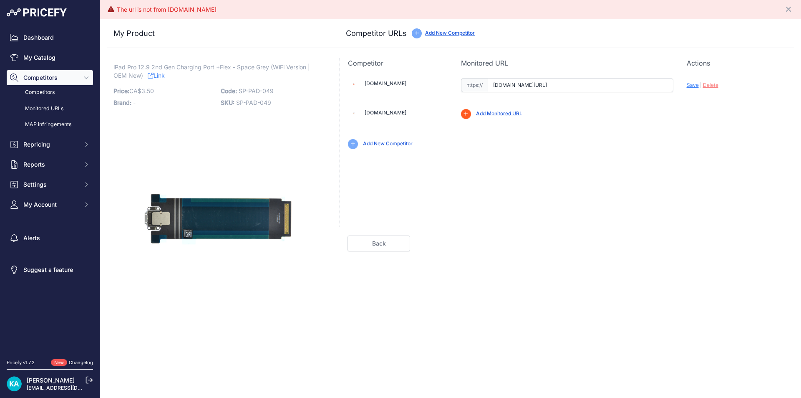
click at [594, 86] on input "[DOMAIN_NAME][URL]" at bounding box center [581, 85] width 186 height 14
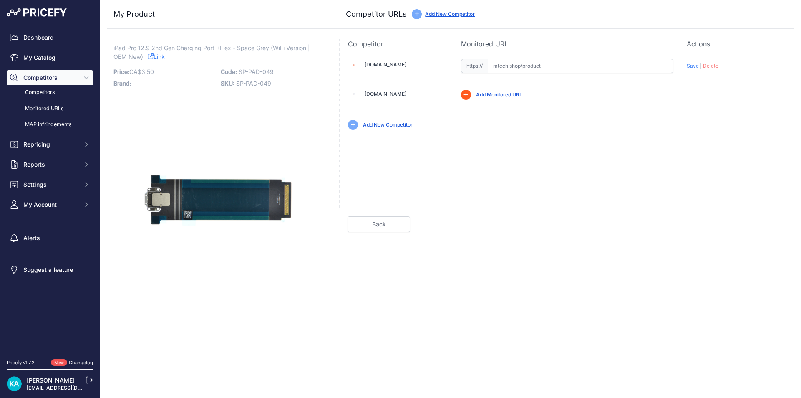
click at [520, 62] on input "text" at bounding box center [581, 66] width 186 height 14
paste input "[URL][DOMAIN_NAME]"
click at [691, 67] on span "Save" at bounding box center [693, 66] width 12 height 6
type input "[URL][DOMAIN_NAME]"
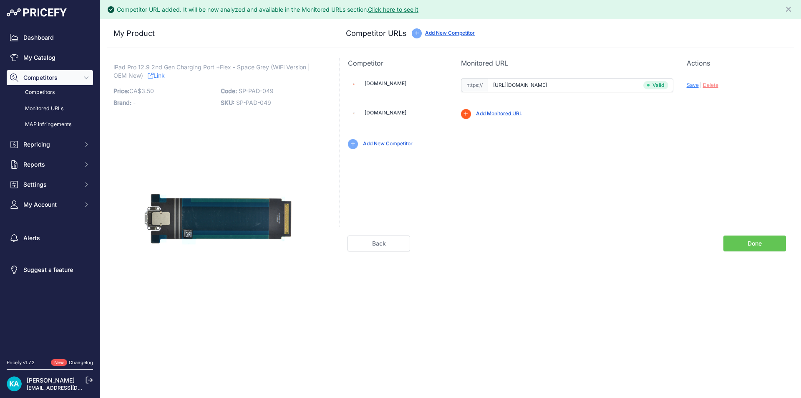
click at [753, 240] on link "Done" at bounding box center [755, 243] width 63 height 16
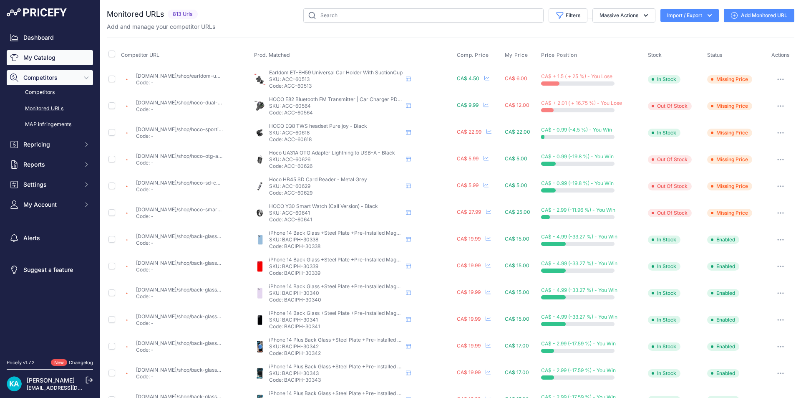
click at [53, 50] on link "My Catalog" at bounding box center [50, 57] width 86 height 15
click at [47, 57] on link "My Catalog" at bounding box center [50, 57] width 86 height 15
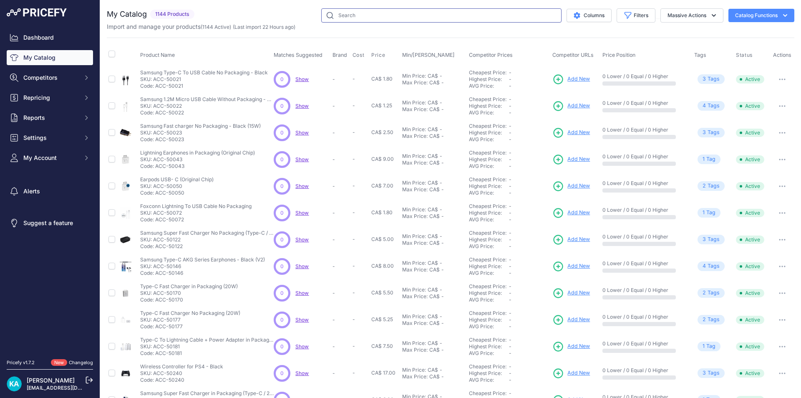
click at [341, 10] on input "text" at bounding box center [441, 15] width 240 height 14
paste input "SP-PAD-053"
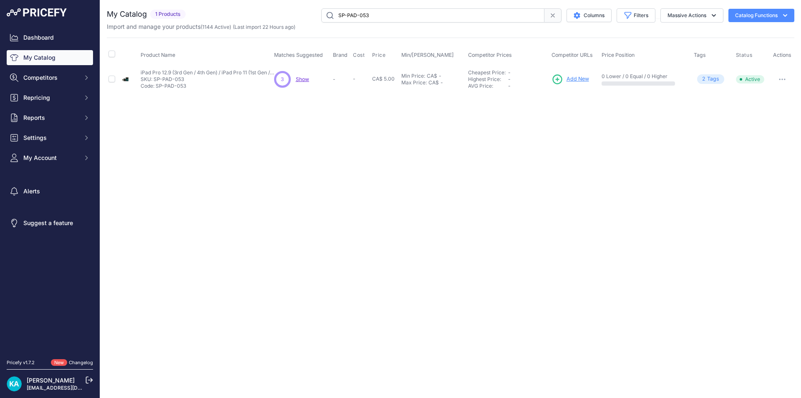
drag, startPoint x: 388, startPoint y: 15, endPoint x: 311, endPoint y: 29, distance: 77.7
click at [311, 29] on div "My Catalog 1 Products" at bounding box center [451, 19] width 688 height 23
paste input "60"
click at [347, 163] on div "Close You are not connected to the internet." at bounding box center [450, 199] width 701 height 398
drag, startPoint x: 388, startPoint y: 10, endPoint x: 294, endPoint y: 15, distance: 94.0
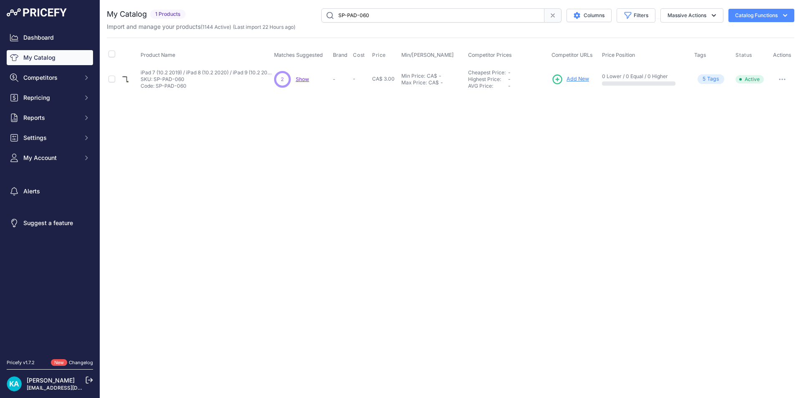
click at [294, 15] on div "SP-PAD-060 Columns Filters Status All Status Only Enabled Only Disabled" at bounding box center [491, 15] width 605 height 14
paste input "9"
drag, startPoint x: 408, startPoint y: 174, endPoint x: 330, endPoint y: 47, distance: 148.8
click at [404, 169] on div "Close You are not connected to the internet." at bounding box center [450, 199] width 701 height 398
click at [376, 205] on div "Close You are not connected to the internet." at bounding box center [450, 199] width 701 height 398
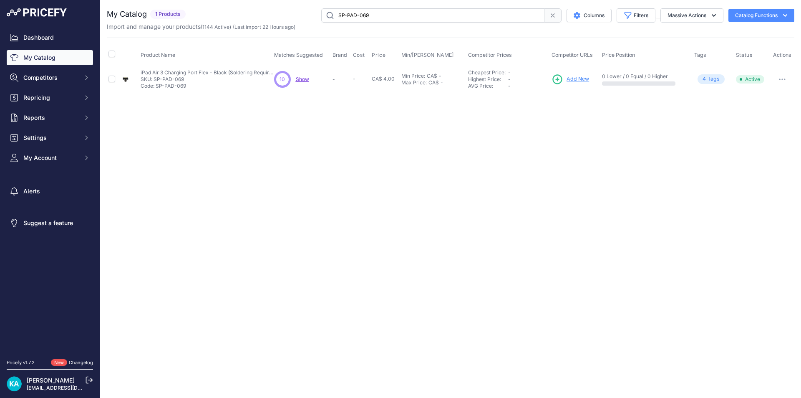
drag, startPoint x: 389, startPoint y: 16, endPoint x: 254, endPoint y: 14, distance: 134.8
click at [260, 15] on div "SP-PAD-069 Columns Filters Status All Status Only Enabled Only Disabled" at bounding box center [491, 15] width 605 height 14
paste input "75"
type input "SP-PAD-075"
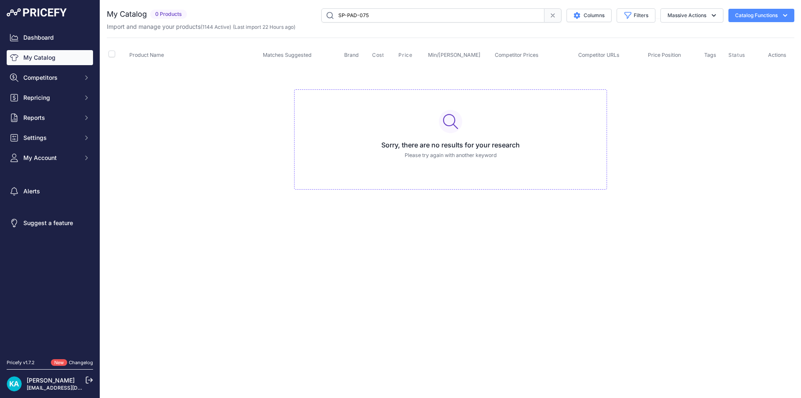
click at [41, 50] on link "My Catalog" at bounding box center [50, 57] width 86 height 15
click at [40, 38] on link "Dashboard" at bounding box center [50, 37] width 86 height 15
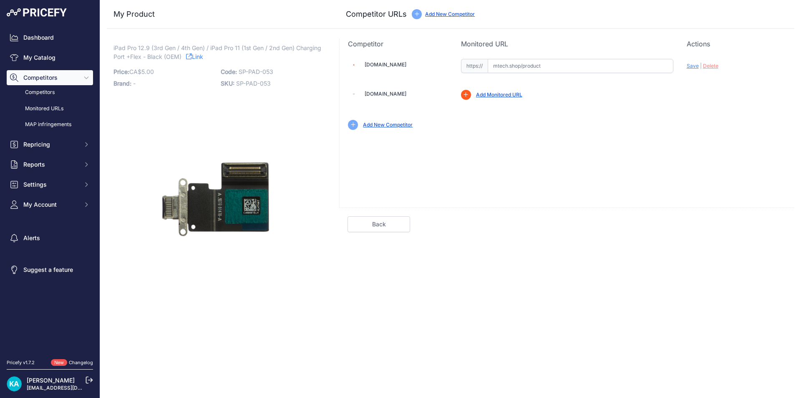
click at [526, 65] on input "text" at bounding box center [581, 66] width 186 height 14
paste input "[URL][DOMAIN_NAME]"
click at [523, 140] on div "[DOMAIN_NAME] Valid Invalid Save | Delete" at bounding box center [566, 128] width 455 height 159
click at [688, 66] on span "Save" at bounding box center [693, 66] width 12 height 6
type input "[URL][DOMAIN_NAME]"
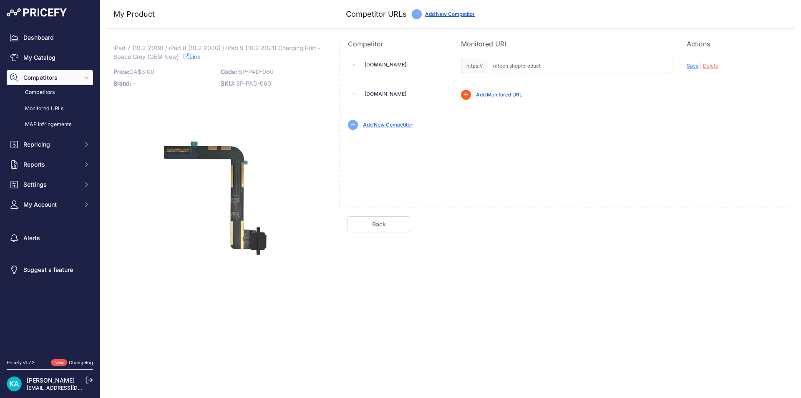
click at [507, 70] on input "text" at bounding box center [581, 66] width 186 height 14
paste input "[URL][DOMAIN_NAME]"
click at [641, 86] on div "Missing Profile In order to monitor this competitor products," at bounding box center [623, 92] width 325 height 13
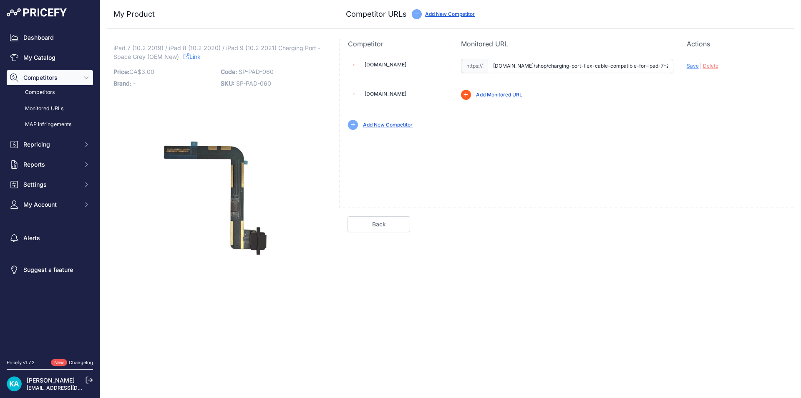
click at [690, 68] on span "Save" at bounding box center [693, 66] width 12 height 6
type input "[URL][DOMAIN_NAME]"
drag, startPoint x: 491, startPoint y: 58, endPoint x: 494, endPoint y: 62, distance: 5.0
click at [492, 58] on div "https:// [DOMAIN_NAME]/shop/charging-port-flex-cable-compatible-for-ipad-7-2019…" at bounding box center [567, 65] width 212 height 16
drag, startPoint x: 593, startPoint y: 183, endPoint x: 586, endPoint y: 170, distance: 14.2
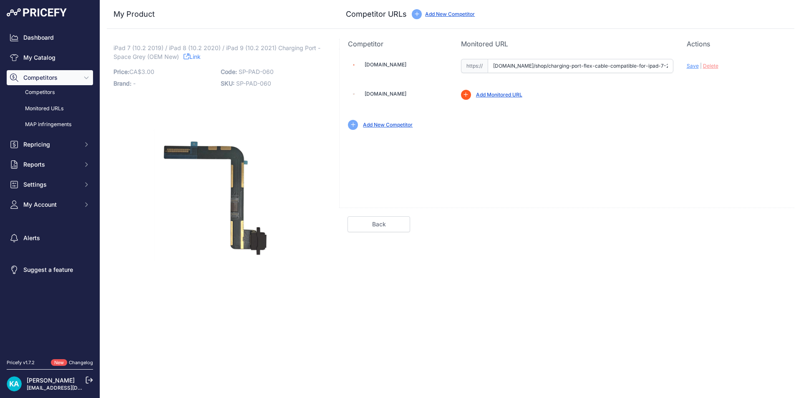
click at [593, 182] on div "[DOMAIN_NAME] Valid Invalid Save | Delete" at bounding box center [566, 128] width 455 height 159
click at [685, 68] on div "[DOMAIN_NAME] Valid Invalid |" at bounding box center [567, 93] width 455 height 89
click at [687, 68] on span "Save" at bounding box center [693, 66] width 12 height 6
type input "https://mtech.shop/shop/charging-port-flex-cable-compatible-for-ipad-7-2019-ipa…"
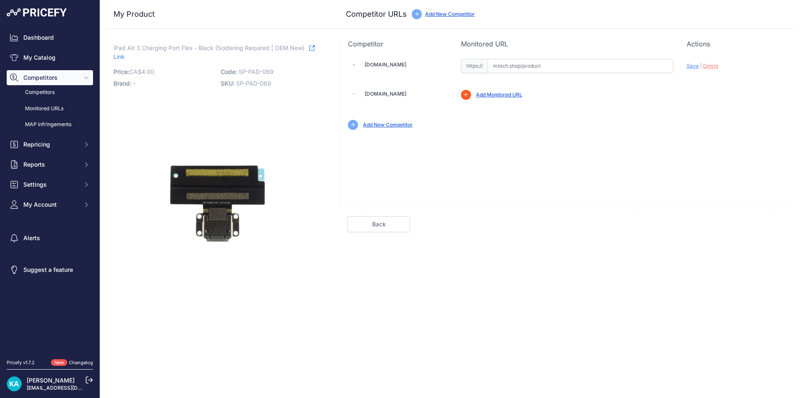
click at [502, 69] on input "text" at bounding box center [581, 66] width 186 height 14
paste input "https://mtech.shop/shop/charging-port-flex-cable-compatible-for-ipad-air-3-sold…"
drag, startPoint x: 690, startPoint y: 67, endPoint x: 419, endPoint y: 60, distance: 271.3
click at [691, 67] on span "Save" at bounding box center [693, 66] width 12 height 6
type input "https://mtech.shop/shop/charging-port-flex-cable-compatible-for-ipad-air-3-sold…"
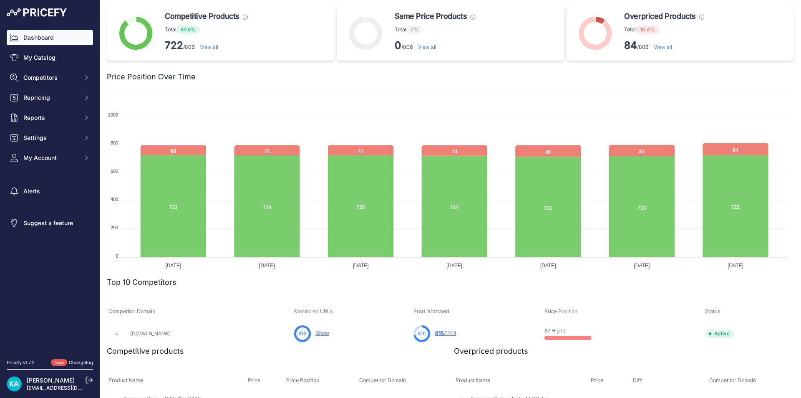
click at [34, 28] on div "Dashboard My Catalog Competitors Competitors Monitored URLs MAP infringements R…" at bounding box center [50, 177] width 100 height 355
click at [43, 40] on link "Dashboard" at bounding box center [50, 37] width 86 height 15
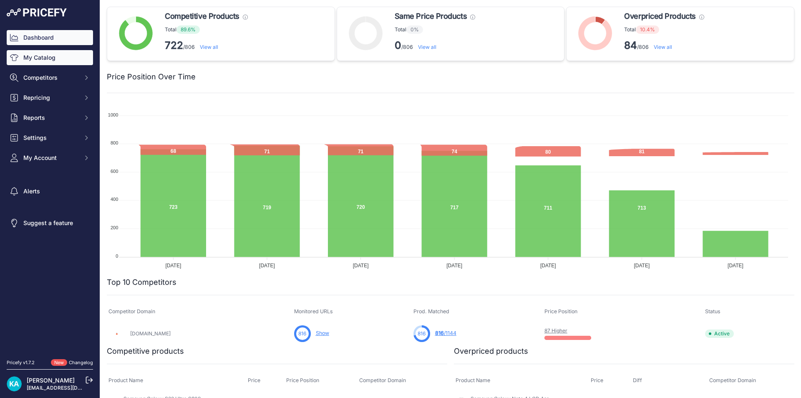
drag, startPoint x: 23, startPoint y: 55, endPoint x: 38, endPoint y: 55, distance: 15.0
click at [25, 55] on link "My Catalog" at bounding box center [50, 57] width 86 height 15
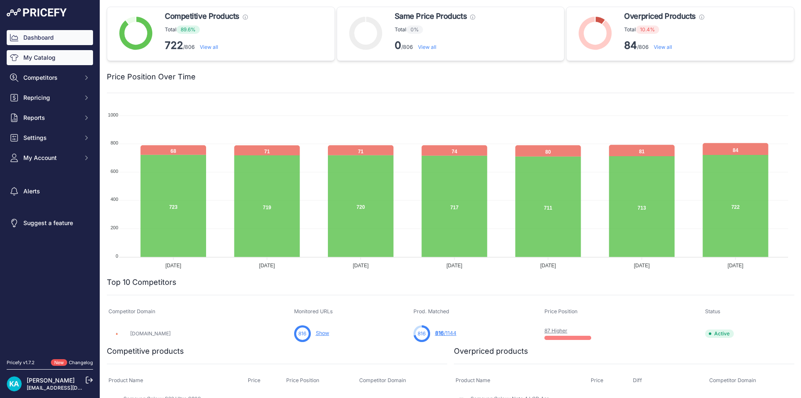
click at [45, 58] on link "My Catalog" at bounding box center [50, 57] width 86 height 15
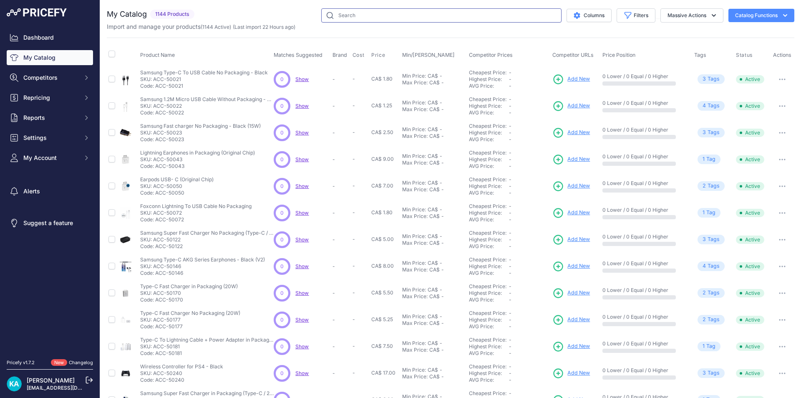
click at [358, 18] on input "text" at bounding box center [441, 15] width 240 height 14
paste input "SP-PAD-075"
type input "SP-PAD-075"
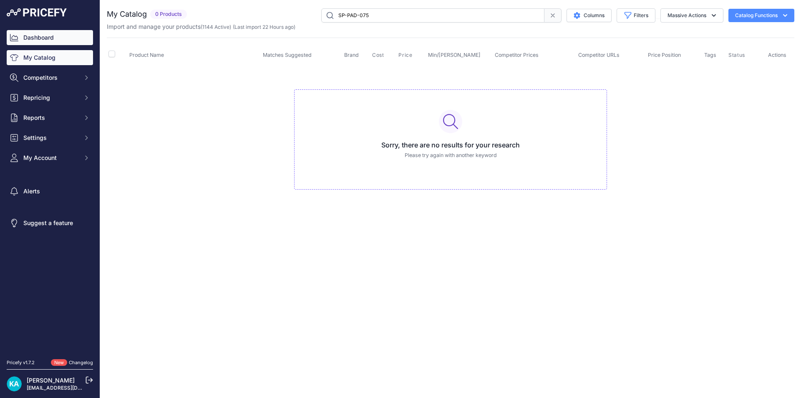
click at [32, 39] on link "Dashboard" at bounding box center [50, 37] width 86 height 15
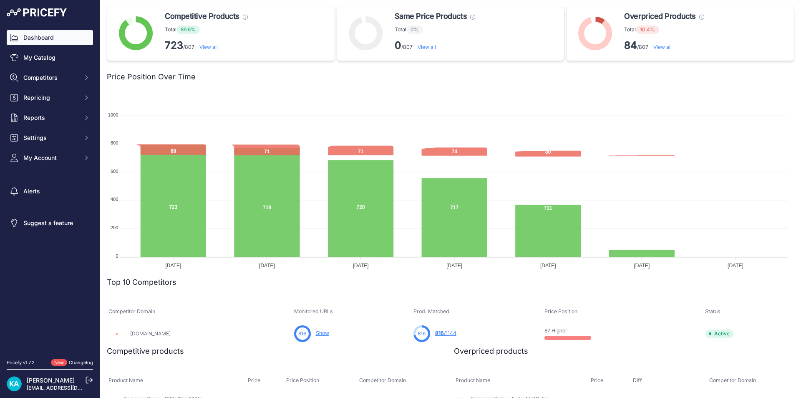
click at [45, 38] on link "Dashboard" at bounding box center [50, 37] width 86 height 15
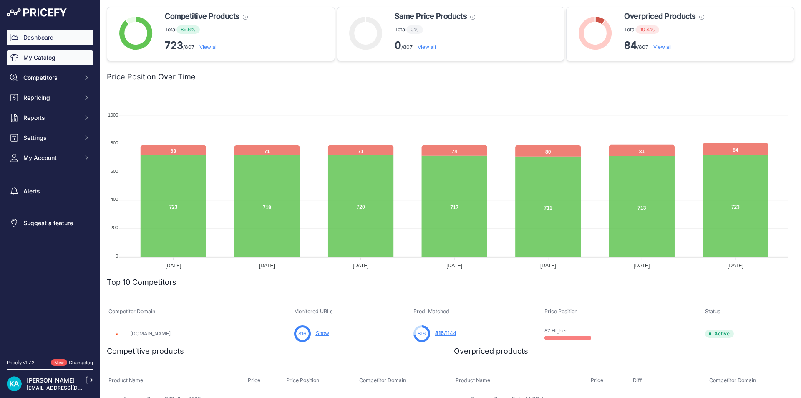
click at [28, 54] on link "My Catalog" at bounding box center [50, 57] width 86 height 15
click at [40, 60] on link "My Catalog" at bounding box center [50, 57] width 86 height 15
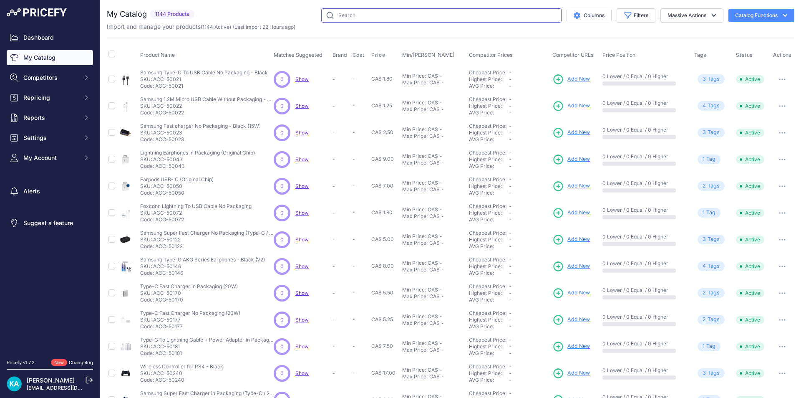
click at [366, 20] on input "text" at bounding box center [441, 15] width 240 height 14
paste input "SP-PAD-075"
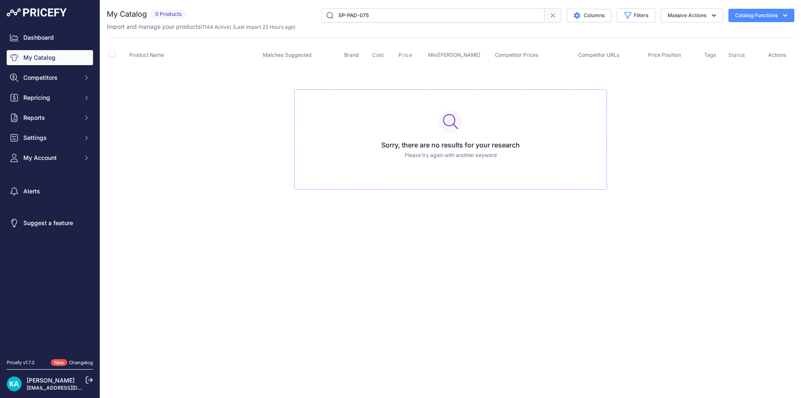
drag, startPoint x: 393, startPoint y: 15, endPoint x: 367, endPoint y: 15, distance: 25.9
click at [367, 15] on input "SP-PAD-075" at bounding box center [432, 15] width 223 height 14
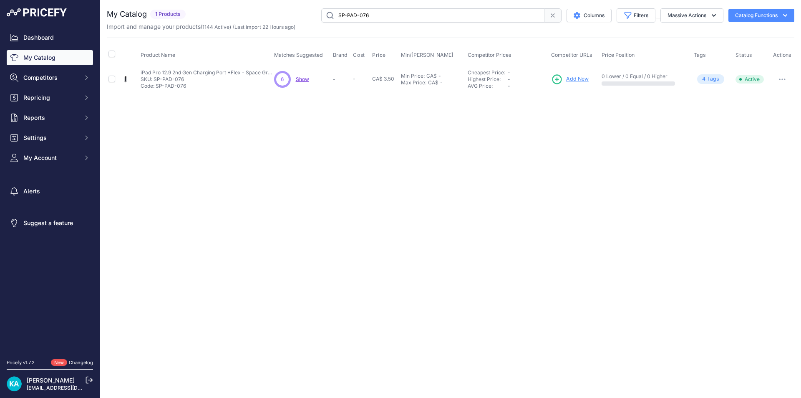
drag, startPoint x: 287, startPoint y: 80, endPoint x: 264, endPoint y: 88, distance: 24.8
click at [254, 91] on td "iPad Pro 12.9 2nd Gen Charging Port +Flex - Space Grey (4G Version | OEM New) i…" at bounding box center [206, 79] width 134 height 27
drag, startPoint x: 305, startPoint y: 82, endPoint x: 579, endPoint y: 76, distance: 273.4
drag, startPoint x: 359, startPoint y: 149, endPoint x: 338, endPoint y: 145, distance: 21.6
click at [352, 147] on div "Close You are not connected to the internet." at bounding box center [450, 199] width 701 height 398
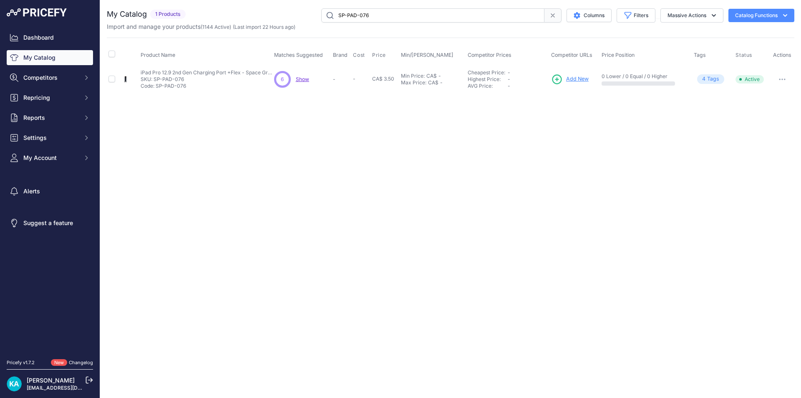
click at [322, 16] on input "SP-PAD-076" at bounding box center [432, 15] width 223 height 14
drag, startPoint x: 380, startPoint y: 16, endPoint x: 300, endPoint y: 13, distance: 80.2
click at [301, 13] on div "SP-PAD-076 Columns Filters Status All Status Only Enabled Only Disabled" at bounding box center [491, 15] width 605 height 14
paste input "90"
drag, startPoint x: 386, startPoint y: 18, endPoint x: 313, endPoint y: 18, distance: 73.9
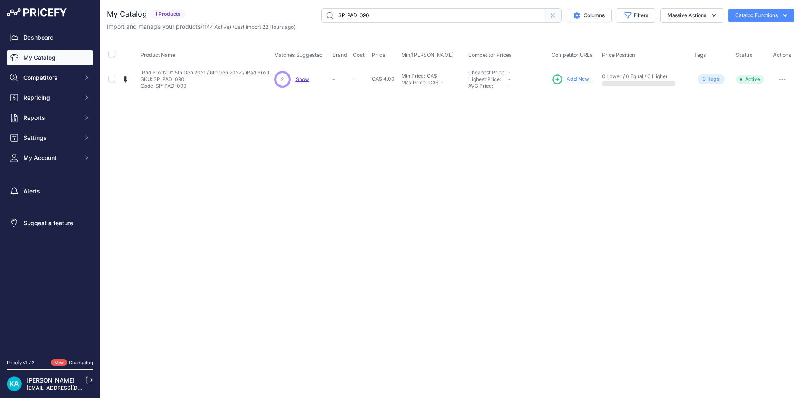
click at [313, 18] on div "SP-PAD-090 Columns Filters Status All Status Only Enabled Only Disabled" at bounding box center [491, 15] width 605 height 14
paste input "8"
type input "SP-PAD-098"
drag, startPoint x: 383, startPoint y: 14, endPoint x: 330, endPoint y: 23, distance: 54.1
click at [330, 23] on div "My Catalog 1 Products" at bounding box center [451, 19] width 688 height 23
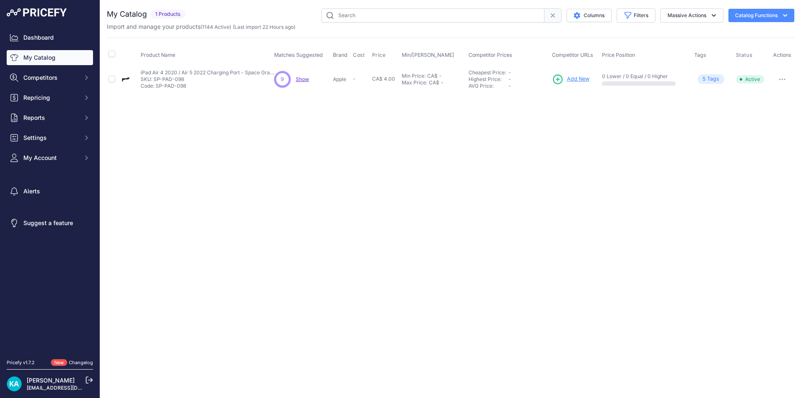
paste input "SP-PAD-099"
type input "SP-PAD-099"
click at [569, 79] on span "Add New" at bounding box center [578, 79] width 23 height 8
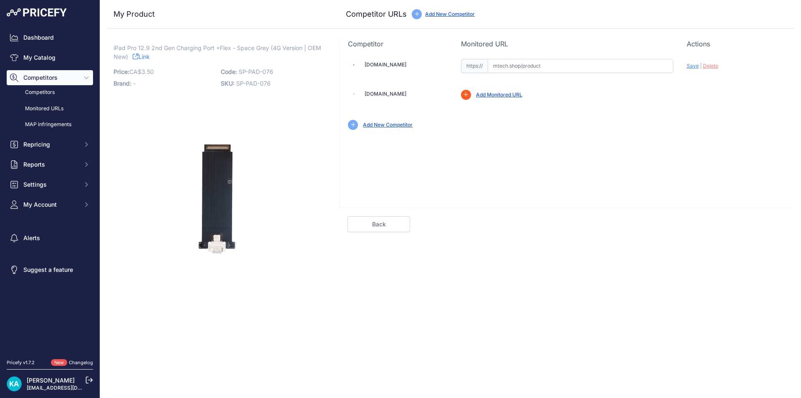
click at [516, 69] on input "text" at bounding box center [581, 66] width 186 height 14
paste input "[URL][DOMAIN_NAME]"
drag, startPoint x: 633, startPoint y: 126, endPoint x: 628, endPoint y: 120, distance: 8.0
click at [628, 127] on div "Add New Competitor" at bounding box center [567, 125] width 438 height 10
click at [687, 66] on span "Save" at bounding box center [693, 66] width 12 height 6
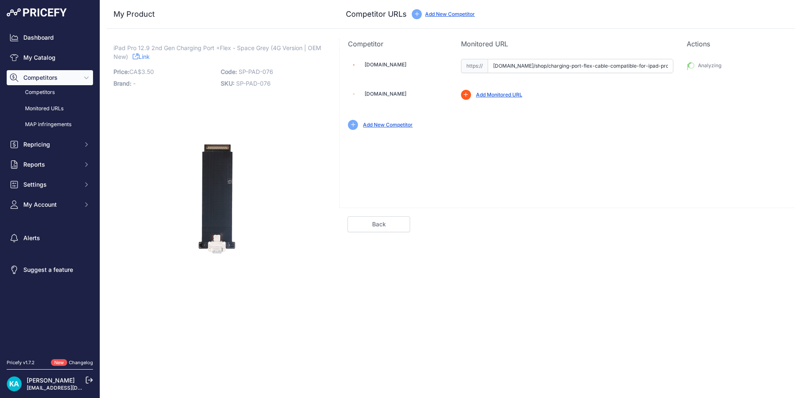
type input "https://mtech.shop/shop/charging-port-flex-cable-compatible-for-ipad-pro-12-9-2…"
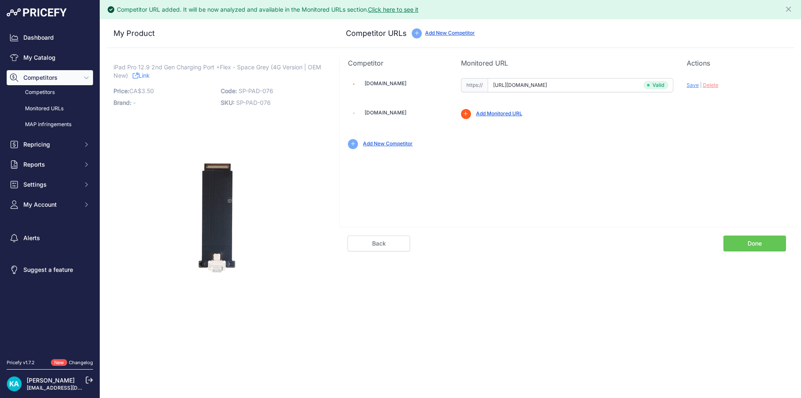
click at [744, 245] on link "Done" at bounding box center [755, 243] width 63 height 16
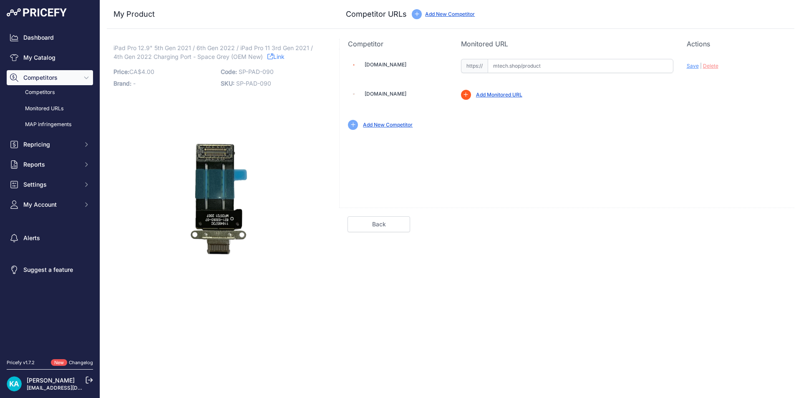
click at [501, 68] on input "text" at bounding box center [581, 66] width 186 height 14
paste input "https://mtech.shop/shop/charging-port-flex-cable-compatible-for-ipad-pro-11-3rd…"
drag, startPoint x: 565, startPoint y: 138, endPoint x: 666, endPoint y: 84, distance: 114.1
click at [568, 137] on div "Mtech.shop Valid Invalid Save | Delete" at bounding box center [566, 128] width 455 height 159
click at [691, 67] on span "Save" at bounding box center [693, 66] width 12 height 6
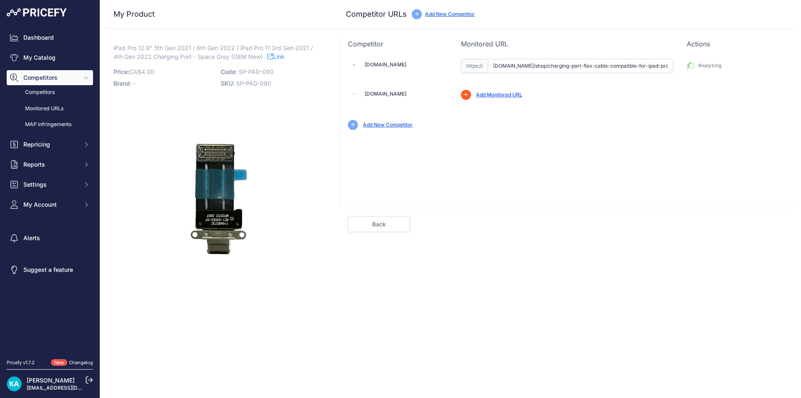
type input "https://mtech.shop/shop/charging-port-flex-cable-compatible-for-ipad-pro-11-3rd…"
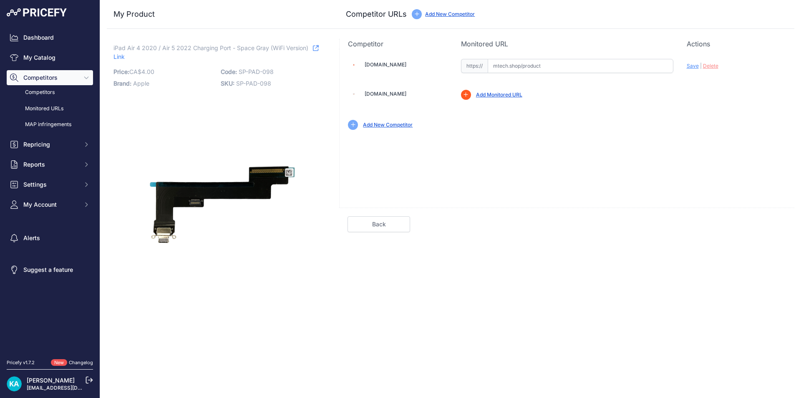
click at [500, 68] on input "text" at bounding box center [581, 66] width 186 height 14
paste input "https://mtech.shop/shop/charging-port-flex-cable-compatible-for-ipad-air-4-wifi…"
drag, startPoint x: 615, startPoint y: 132, endPoint x: 627, endPoint y: 125, distance: 13.9
click at [623, 128] on div "[DOMAIN_NAME] Valid Invalid |" at bounding box center [567, 93] width 455 height 89
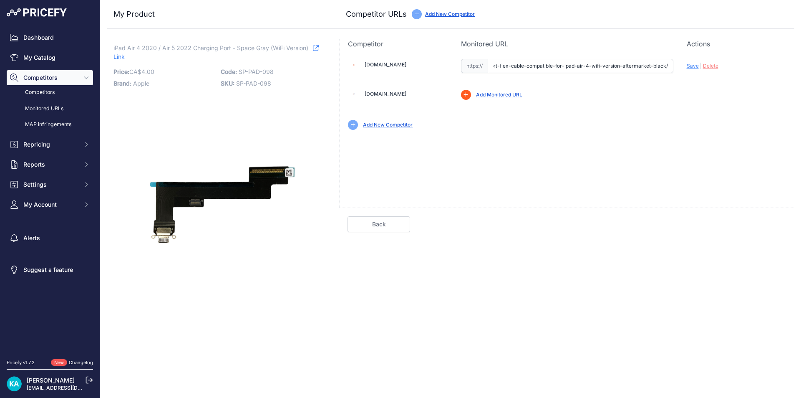
scroll to position [0, 0]
click at [690, 67] on span "Save" at bounding box center [693, 66] width 12 height 6
type input "https://mtech.shop/shop/charging-port-flex-cable-compatible-for-ipad-air-4-wifi…"
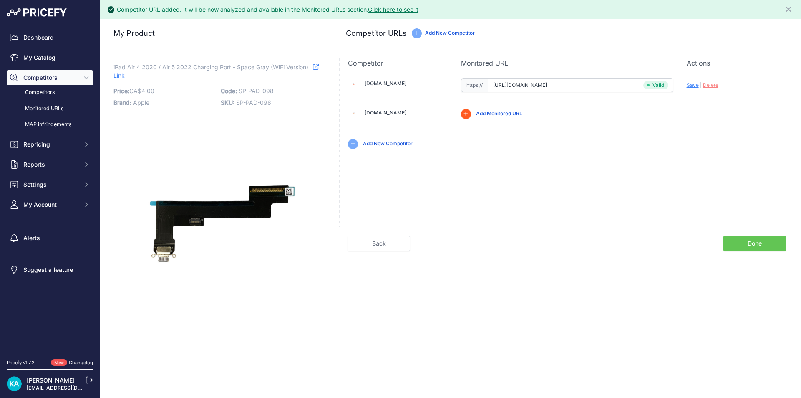
click at [537, 138] on div "Add New Competitor" at bounding box center [567, 140] width 438 height 17
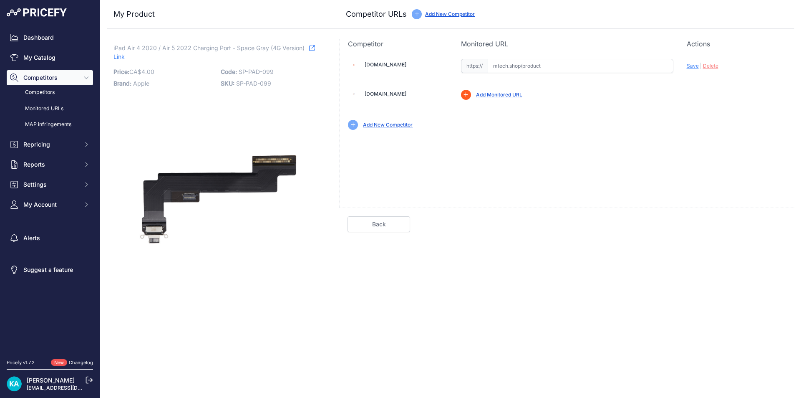
click at [516, 66] on input "text" at bounding box center [581, 66] width 186 height 14
paste input "[URL][DOMAIN_NAME]"
drag, startPoint x: 629, startPoint y: 143, endPoint x: 702, endPoint y: 78, distance: 97.8
click at [638, 137] on div "[DOMAIN_NAME] Valid Invalid Save | Delete" at bounding box center [566, 128] width 455 height 159
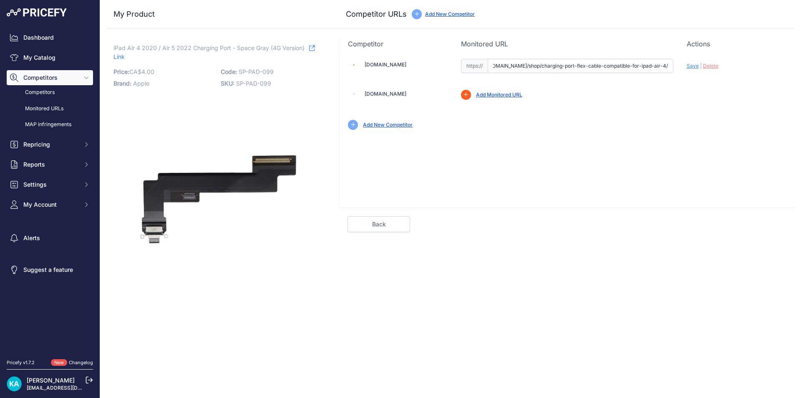
scroll to position [0, 0]
click at [694, 67] on span "Save" at bounding box center [693, 66] width 12 height 6
type input "https://mtech.shop/shop/charging-port-flex-cable-compatible-for-ipad-air-4/?pri…"
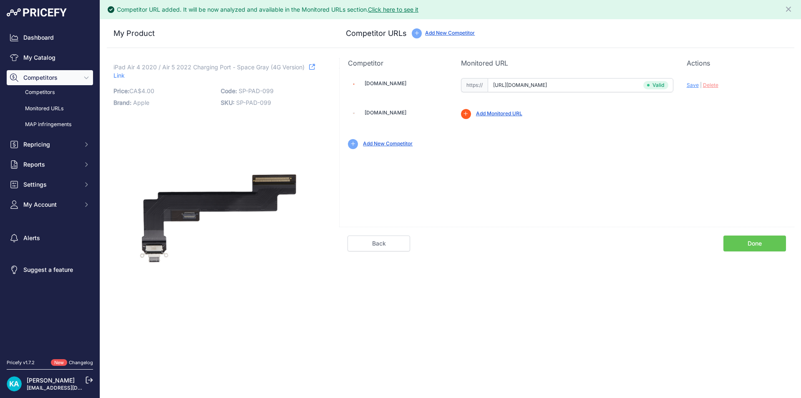
click at [585, 122] on div "Mtech.shop Valid Invalid |" at bounding box center [567, 112] width 455 height 89
click at [770, 242] on link "Done" at bounding box center [755, 243] width 63 height 16
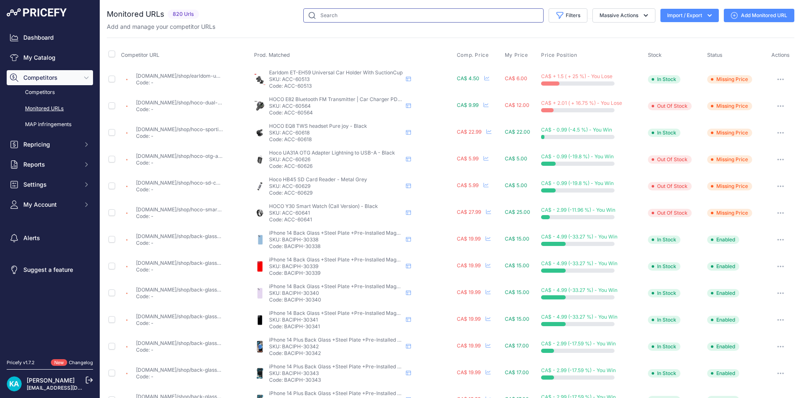
click at [338, 19] on input "text" at bounding box center [423, 15] width 240 height 14
paste input "SP-PAD-109"
type input "SP-PAD-109"
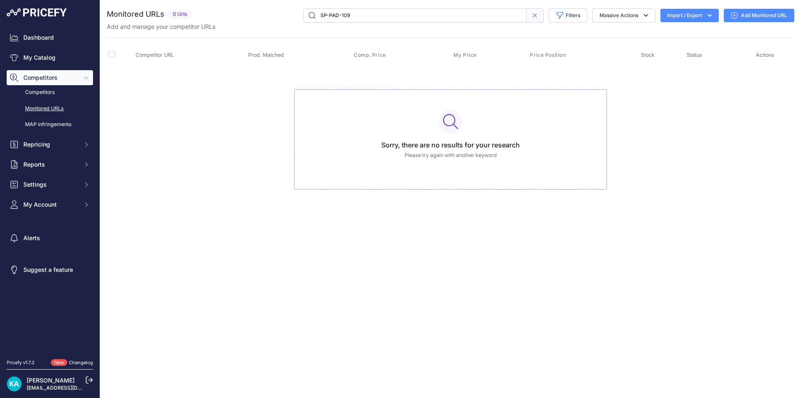
drag, startPoint x: 377, startPoint y: 14, endPoint x: 297, endPoint y: 26, distance: 81.0
click at [297, 26] on div "Monitored URLs 0 Urls" at bounding box center [451, 19] width 688 height 23
click at [42, 55] on link "My Catalog" at bounding box center [50, 57] width 86 height 15
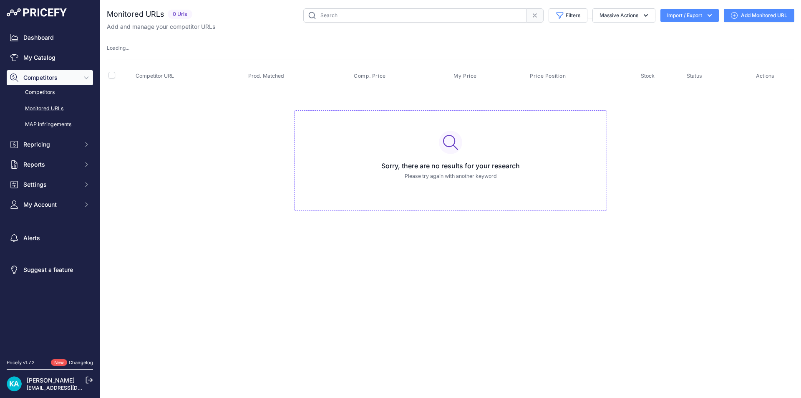
click at [348, 16] on input "text" at bounding box center [414, 15] width 223 height 14
paste input "SP-PAD-109"
type input "SP-PAD-109"
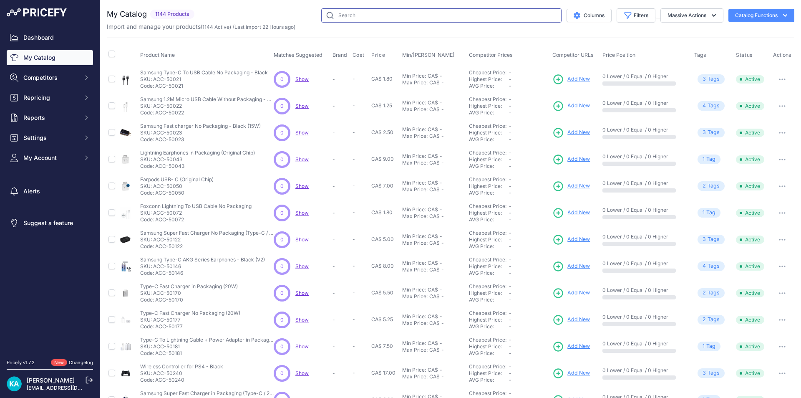
click at [353, 15] on input "text" at bounding box center [441, 15] width 240 height 14
paste input "SP-PAD-109"
type input "SP-PAD-109"
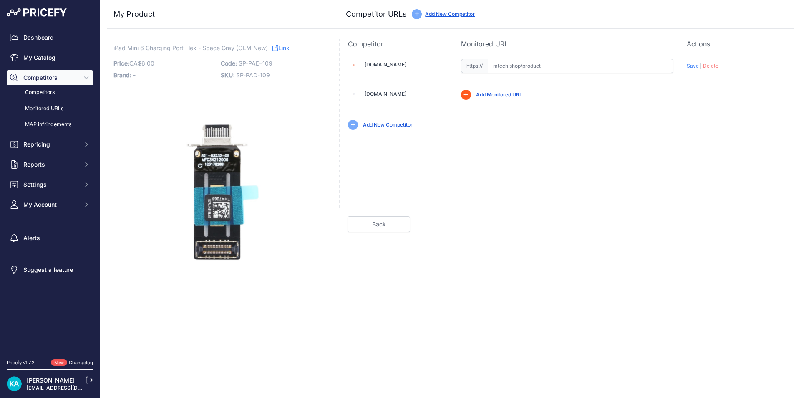
click at [529, 58] on div "https:// Valid" at bounding box center [567, 65] width 212 height 16
click at [512, 68] on input "text" at bounding box center [581, 66] width 186 height 14
paste input "SP-PAD-109"
type input "SP-PAD-109"
drag, startPoint x: 529, startPoint y: 66, endPoint x: 456, endPoint y: 67, distance: 72.6
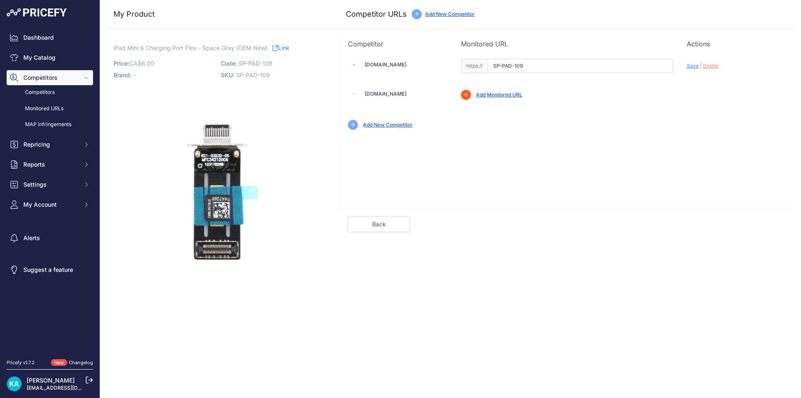
click at [459, 66] on div "[DOMAIN_NAME] SP-PAD-109 Valid" at bounding box center [567, 93] width 455 height 89
